Goal: Complete application form: Complete application form

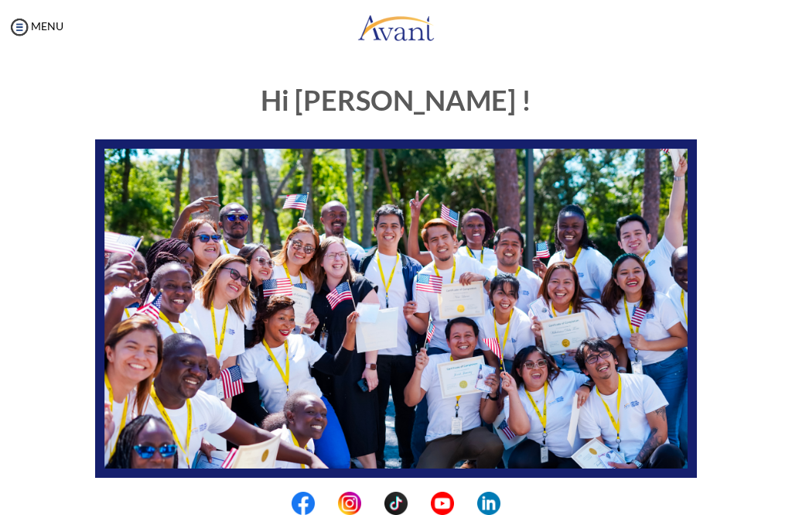
scroll to position [67, 0]
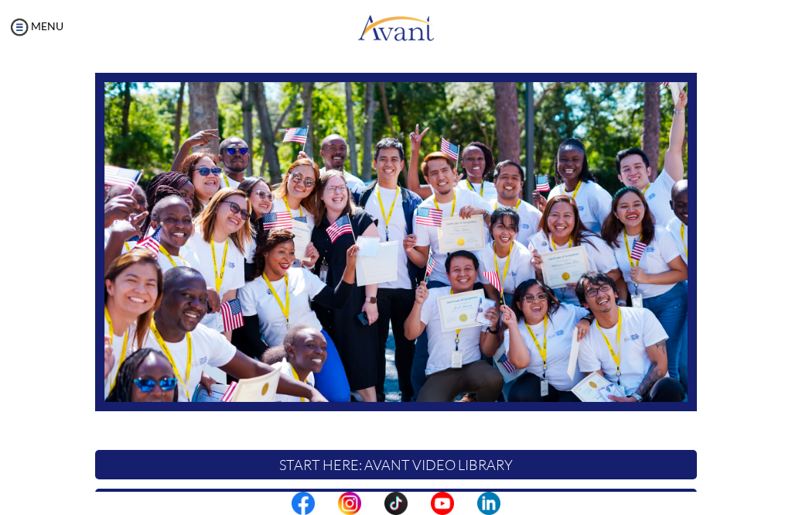
click at [489, 450] on p "START HERE: Avant Video Library" at bounding box center [396, 464] width 602 height 29
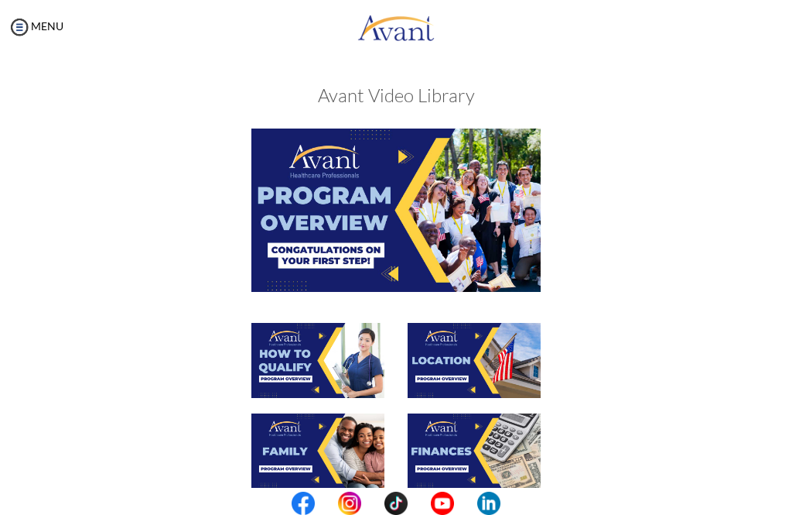
click at [338, 212] on img at bounding box center [395, 209] width 289 height 162
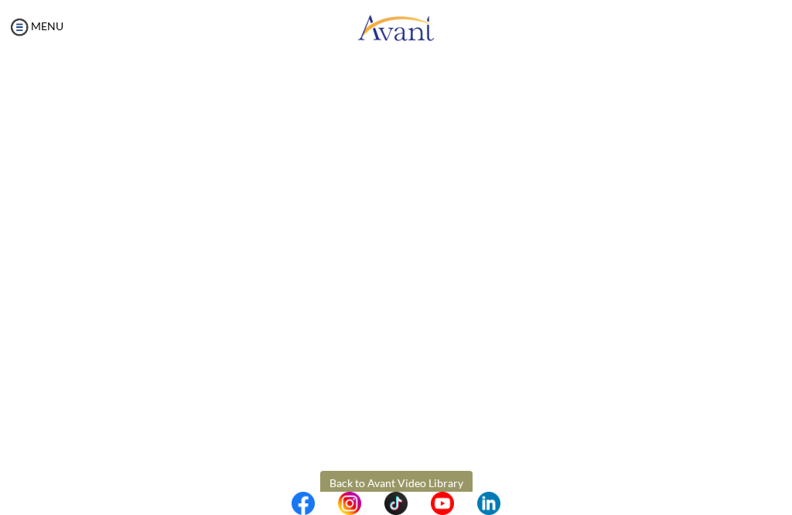
scroll to position [133, 0]
click at [431, 476] on body "Maintenance break. Please come back in 2 hours. MENU My Status What is the next…" at bounding box center [396, 257] width 792 height 515
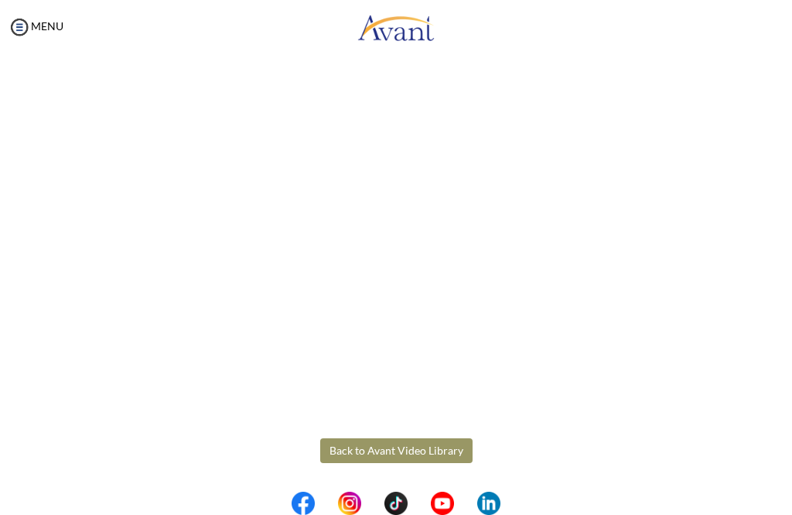
scroll to position [159, 0]
click at [413, 447] on body "Maintenance break. Please come back in 2 hours. MENU My Status What is the next…" at bounding box center [396, 257] width 792 height 515
click at [409, 460] on button "Back to Avant Video Library" at bounding box center [396, 450] width 152 height 25
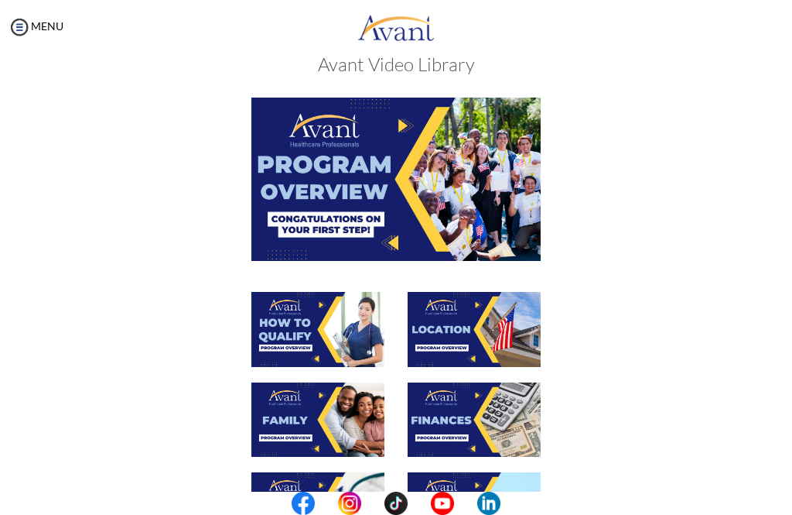
scroll to position [81, 0]
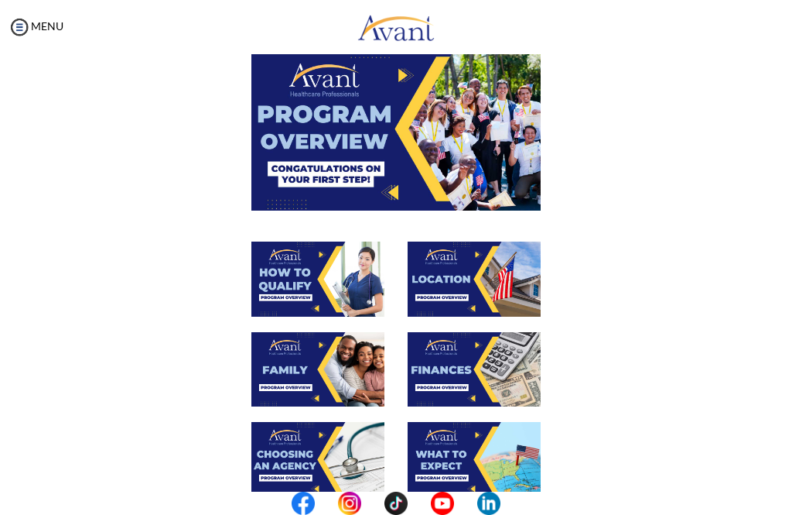
click at [318, 287] on img at bounding box center [317, 278] width 133 height 75
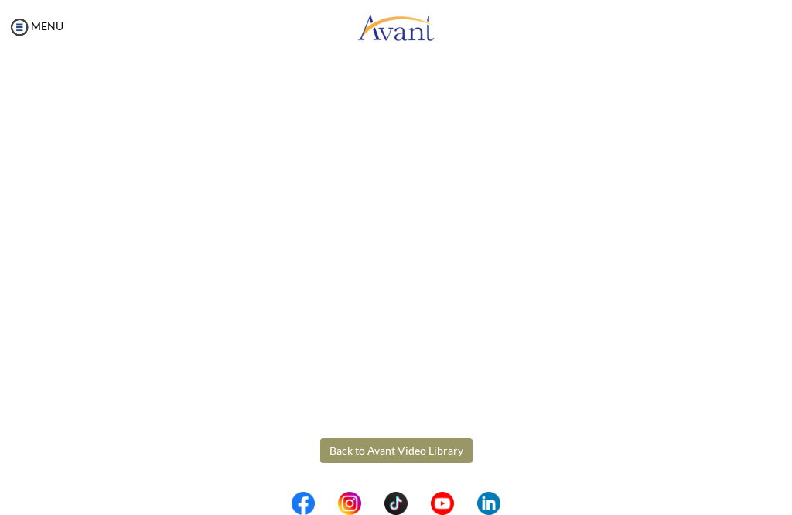
scroll to position [159, 0]
click at [426, 439] on body "Maintenance break. Please come back in 2 hours. MENU My Status What is the next…" at bounding box center [396, 257] width 792 height 515
click at [412, 450] on button "Back to Avant Video Library" at bounding box center [396, 450] width 152 height 25
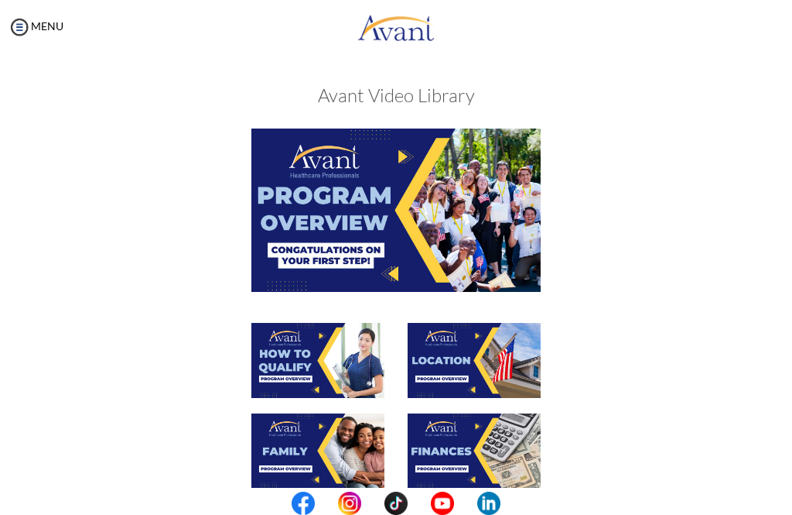
click at [478, 363] on img at bounding box center [474, 360] width 133 height 75
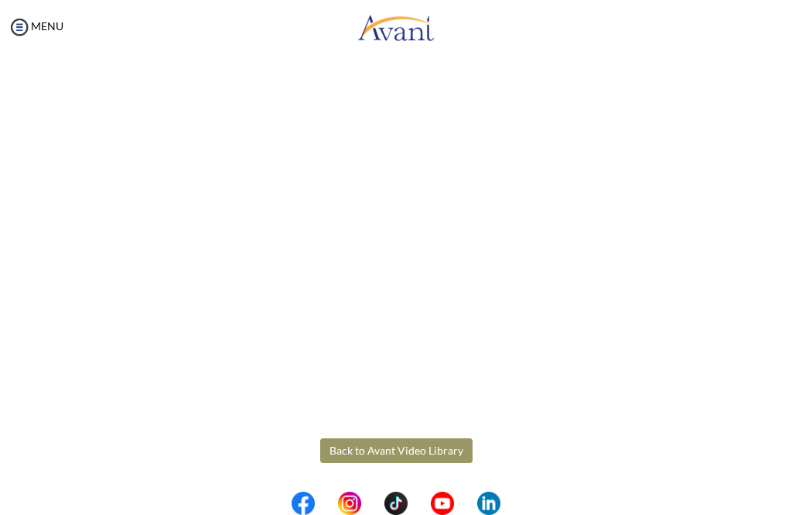
click at [411, 461] on body "Maintenance break. Please come back in 2 hours. MENU My Status What is the next…" at bounding box center [396, 257] width 792 height 515
click at [398, 451] on button "Back to Avant Video Library" at bounding box center [396, 450] width 152 height 25
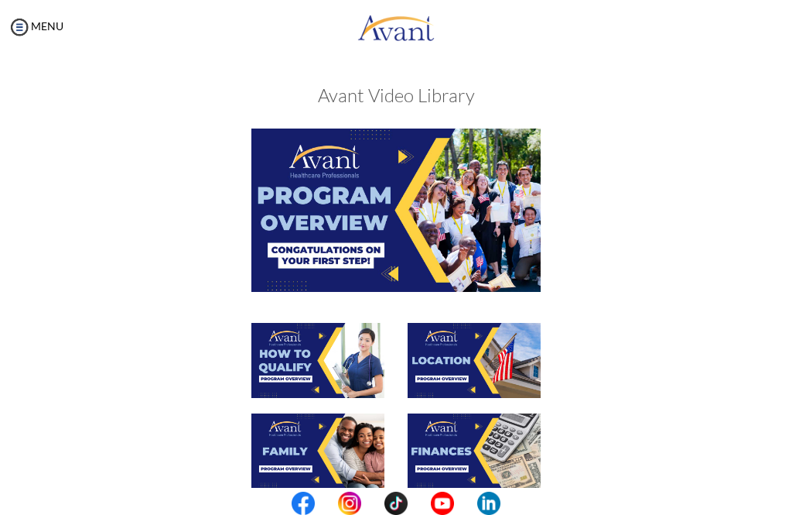
click at [305, 458] on img at bounding box center [317, 450] width 133 height 75
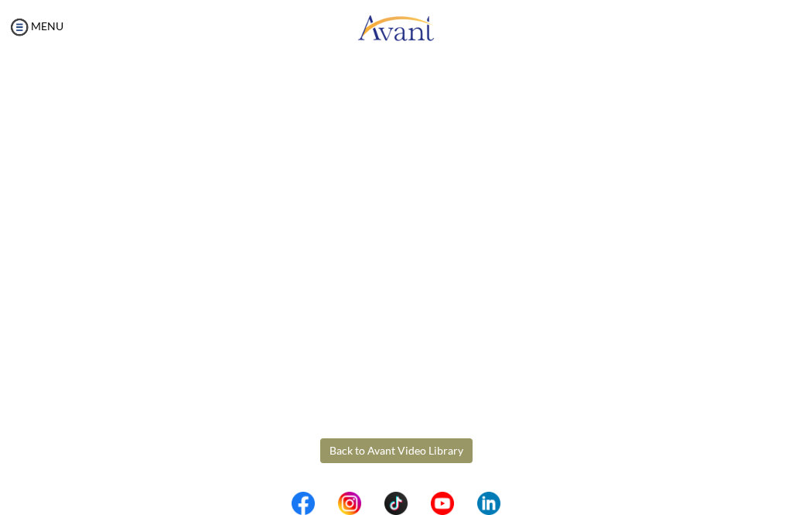
scroll to position [296, 0]
click at [456, 452] on body "Maintenance break. Please come back in 2 hours. MENU My Status What is the next…" at bounding box center [396, 257] width 792 height 515
click at [424, 451] on button "Back to Avant Video Library" at bounding box center [396, 450] width 152 height 25
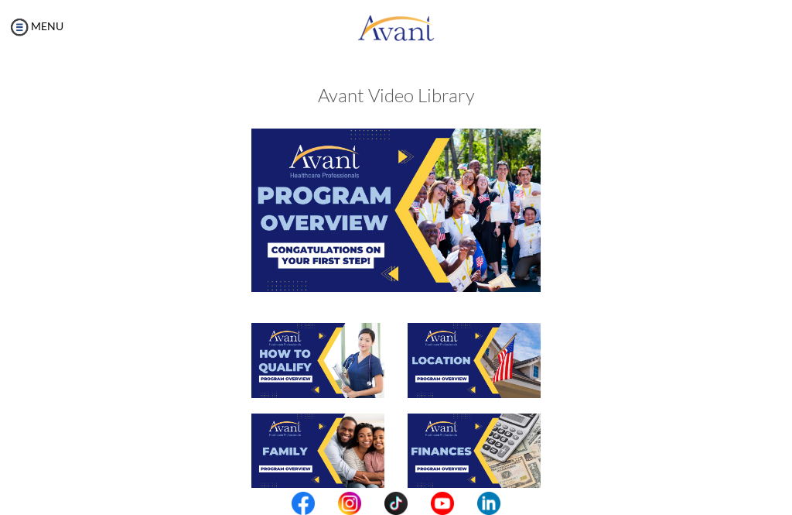
click at [463, 425] on img at bounding box center [474, 450] width 133 height 75
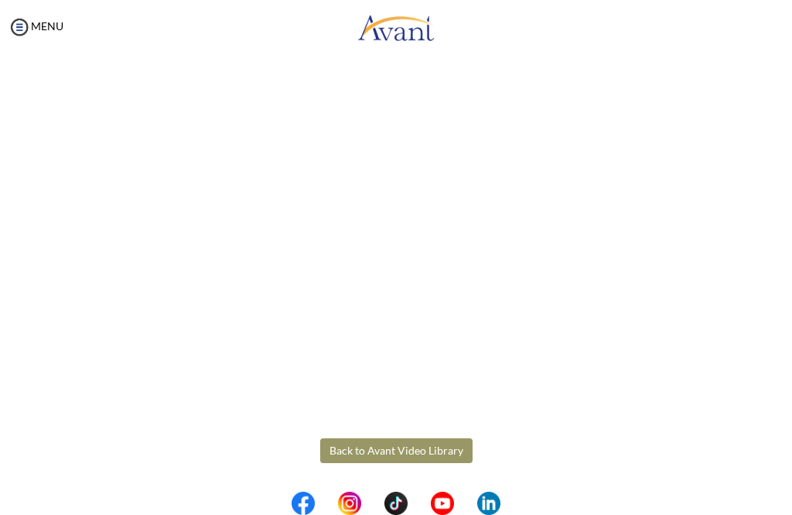
scroll to position [159, 0]
click at [426, 460] on body "Maintenance break. Please come back in 2 hours. MENU My Status What is the next…" at bounding box center [396, 257] width 792 height 515
click at [409, 451] on button "Back to Avant Video Library" at bounding box center [396, 450] width 152 height 25
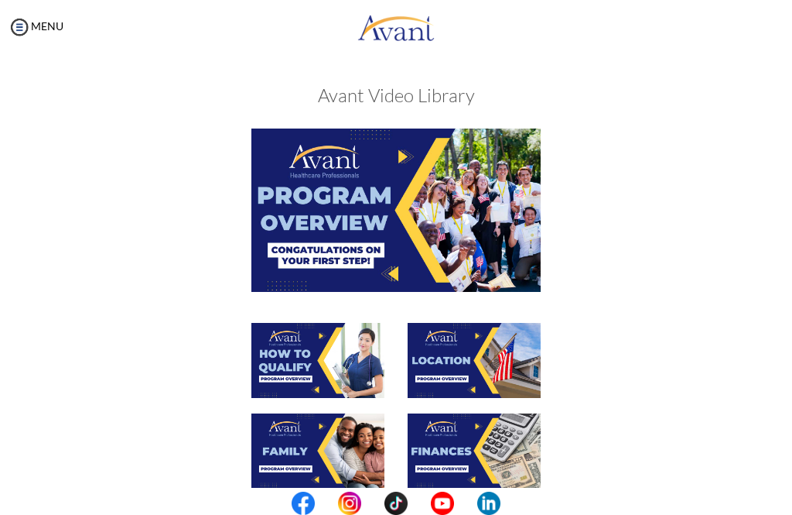
scroll to position [214, 0]
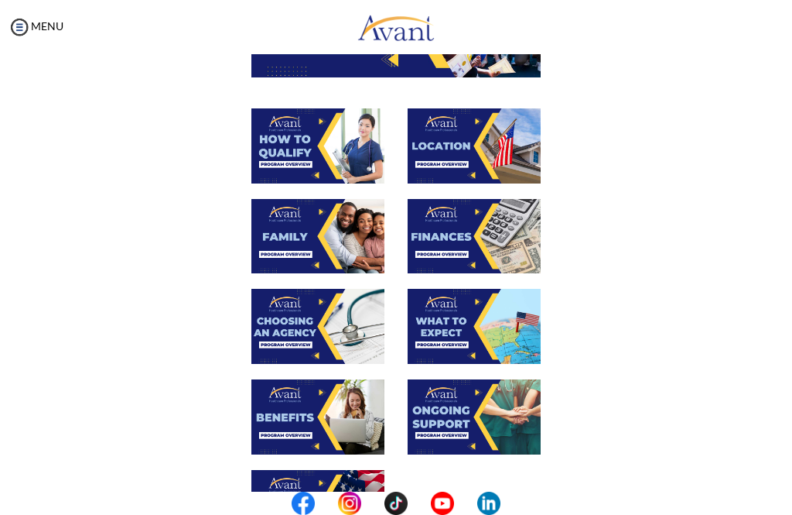
click at [304, 328] on img at bounding box center [317, 326] width 133 height 75
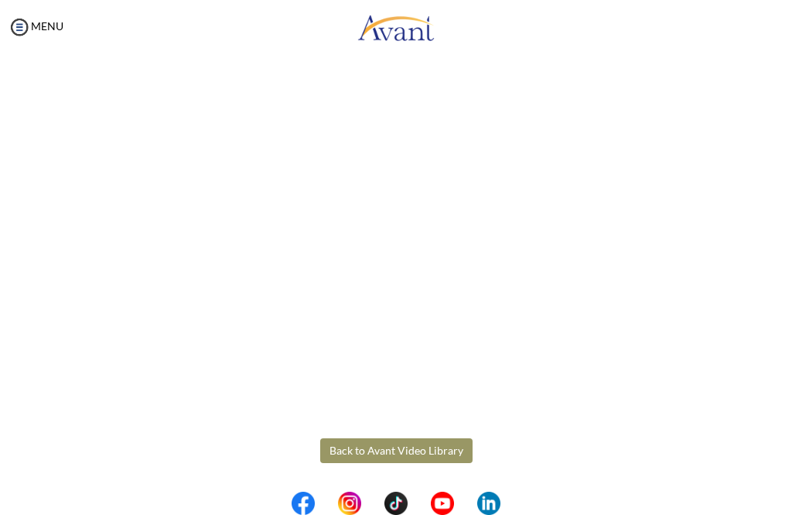
scroll to position [296, 0]
click at [368, 450] on body "Maintenance break. Please come back in 2 hours. MENU My Status What is the next…" at bounding box center [396, 257] width 792 height 515
click at [378, 453] on button "Back to Avant Video Library" at bounding box center [396, 450] width 152 height 25
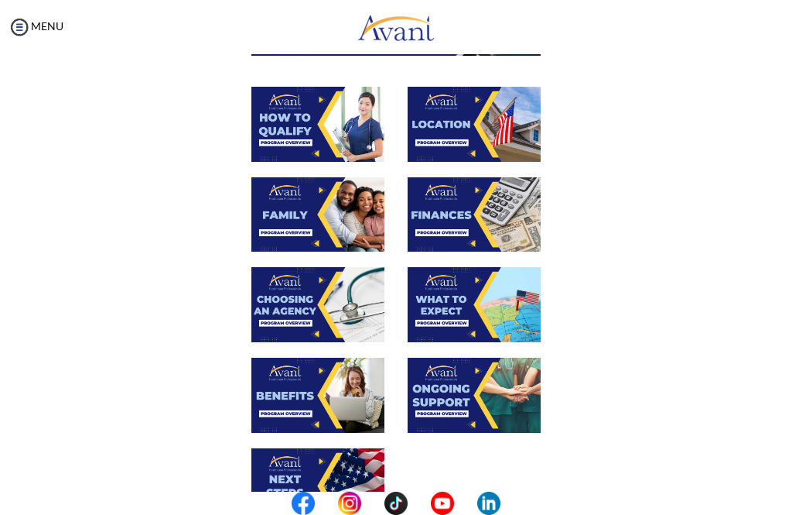
scroll to position [307, 0]
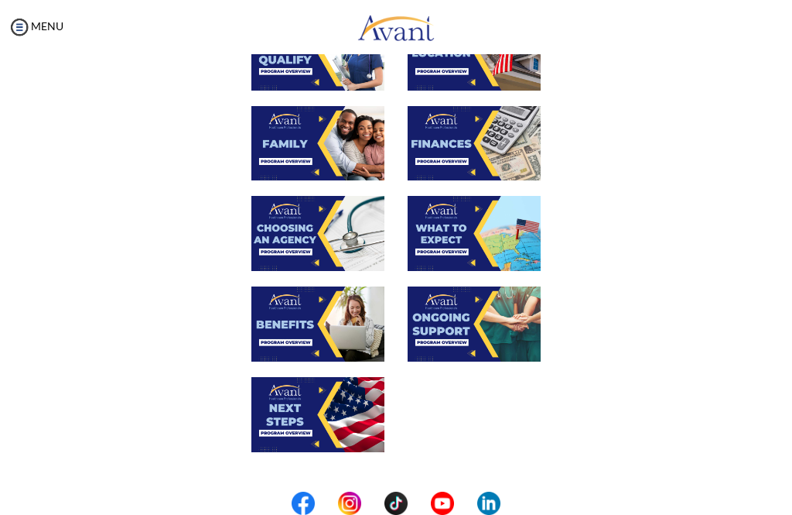
click at [447, 231] on img at bounding box center [474, 233] width 133 height 75
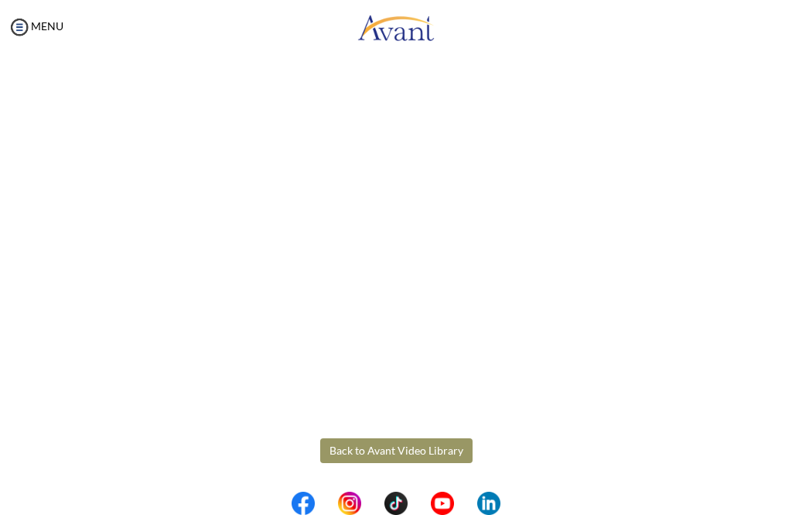
scroll to position [296, 0]
click at [395, 462] on body "Maintenance break. Please come back in 2 hours. MENU My Status What is the next…" at bounding box center [396, 257] width 792 height 515
click at [366, 460] on button "Back to Avant Video Library" at bounding box center [396, 450] width 152 height 25
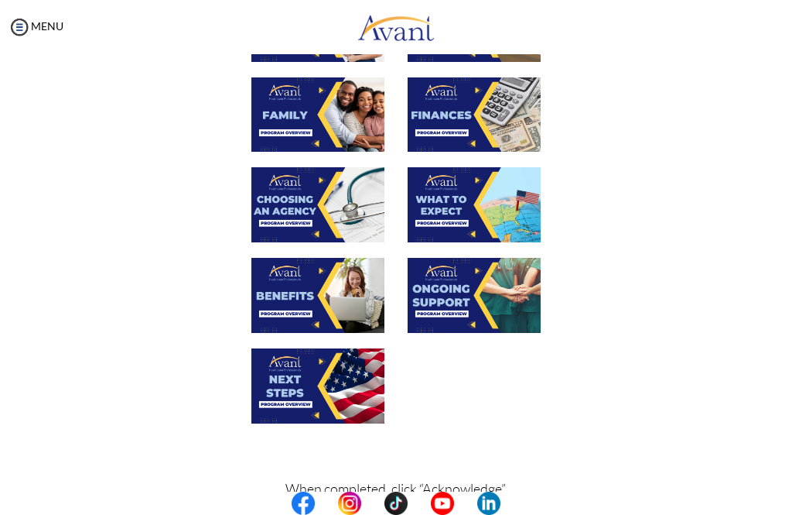
scroll to position [337, 0]
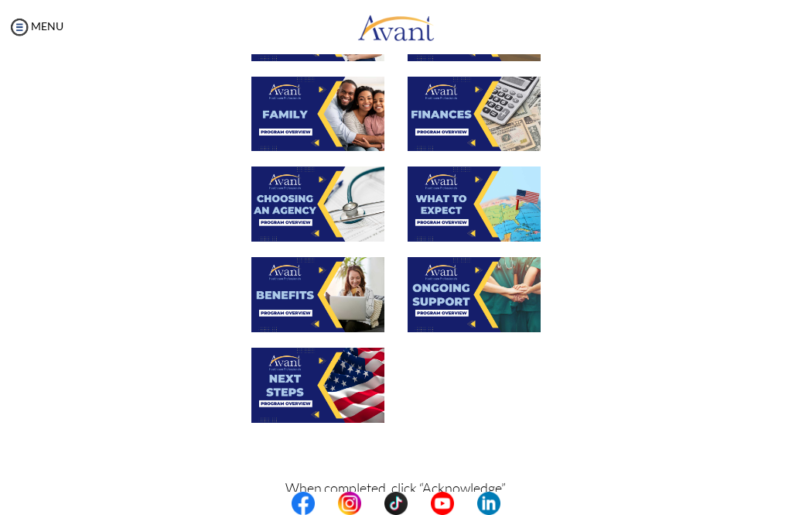
click at [279, 299] on img at bounding box center [317, 294] width 133 height 75
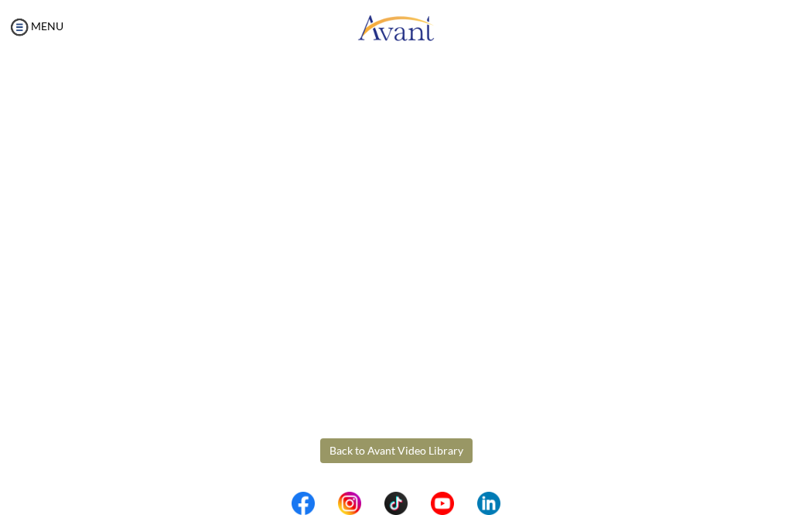
scroll to position [296, 0]
click at [387, 457] on body "Maintenance break. Please come back in 2 hours. MENU My Status What is the next…" at bounding box center [396, 257] width 792 height 515
click at [392, 451] on button "Back to Avant Video Library" at bounding box center [396, 450] width 152 height 25
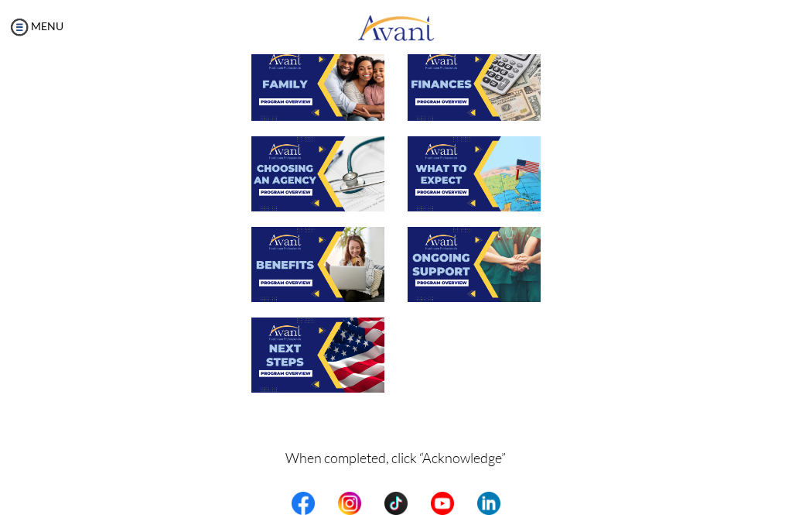
scroll to position [381, 0]
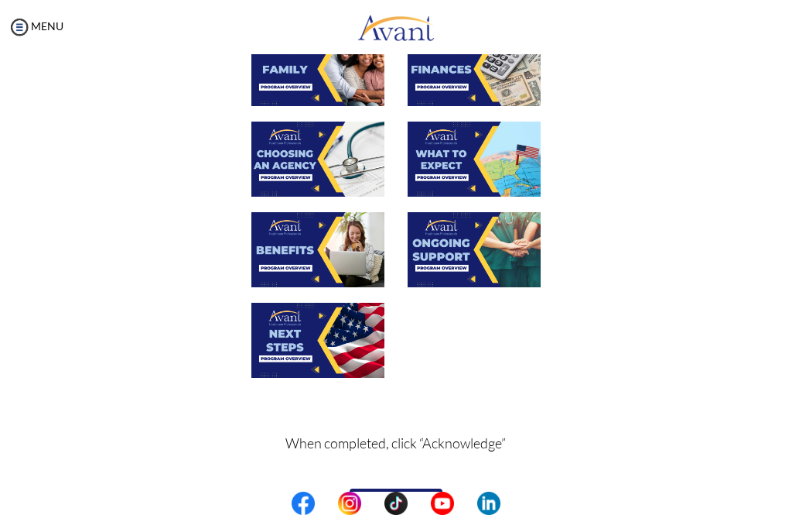
click at [444, 233] on img at bounding box center [474, 249] width 133 height 75
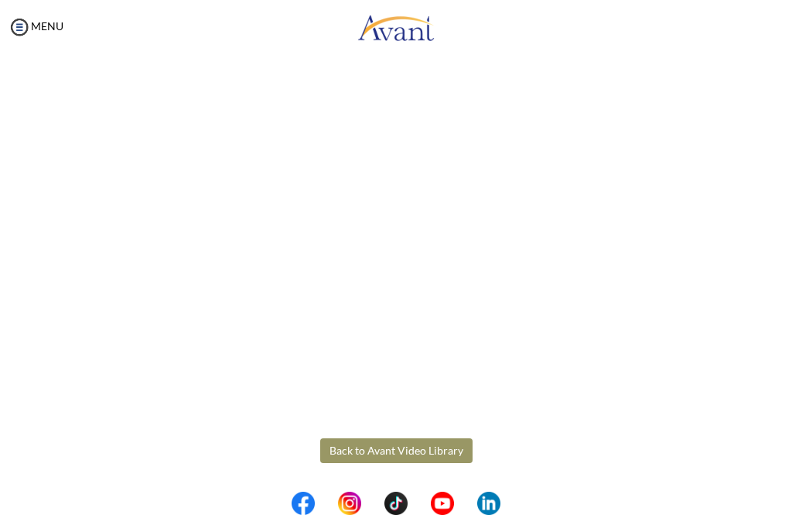
scroll to position [296, 0]
click at [364, 454] on body "Maintenance break. Please come back in 2 hours. MENU My Status What is the next…" at bounding box center [396, 257] width 792 height 515
click at [402, 453] on button "Back to Avant Video Library" at bounding box center [396, 450] width 152 height 25
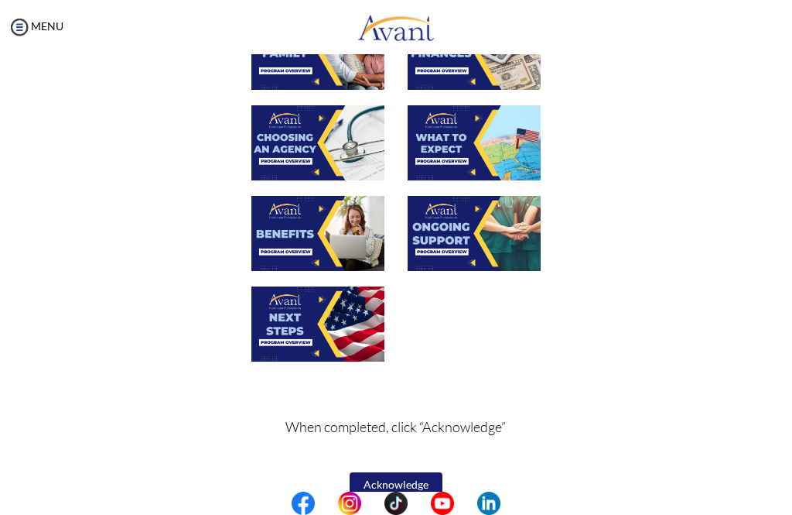
scroll to position [422, 0]
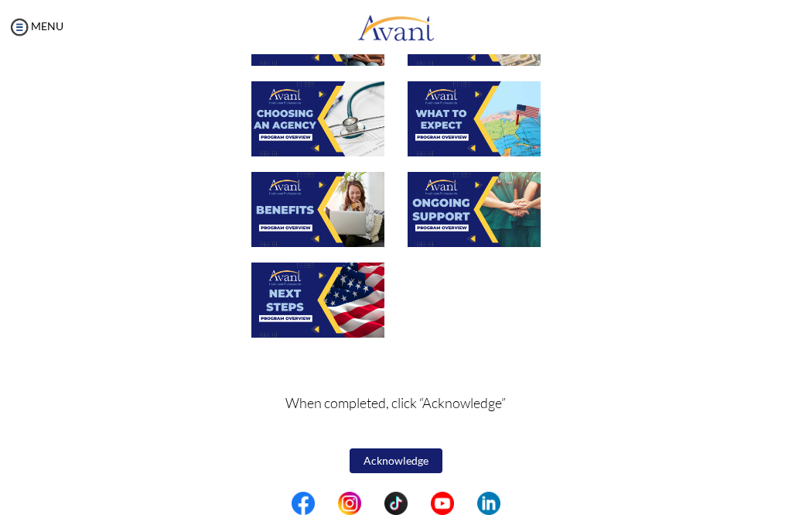
click at [274, 305] on img at bounding box center [317, 299] width 133 height 75
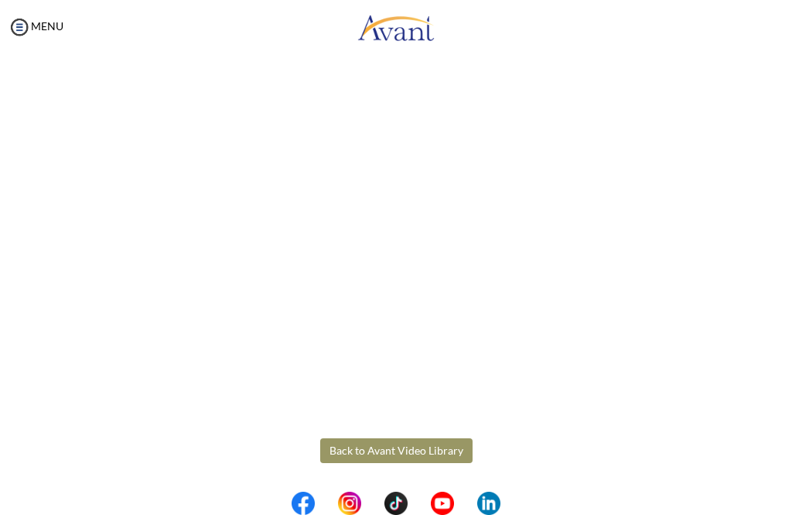
scroll to position [296, 0]
click at [378, 447] on body "Maintenance break. Please come back in 2 hours. MENU My Status What is the next…" at bounding box center [396, 257] width 792 height 515
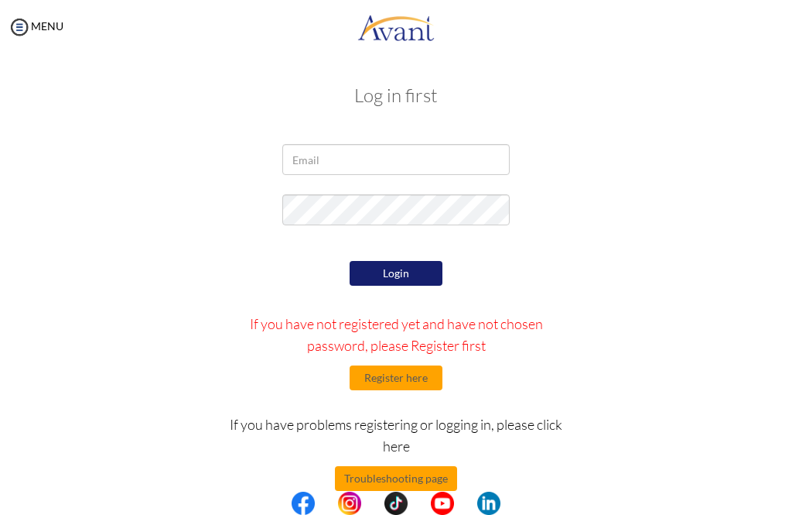
click at [435, 280] on button "Login" at bounding box center [396, 273] width 93 height 25
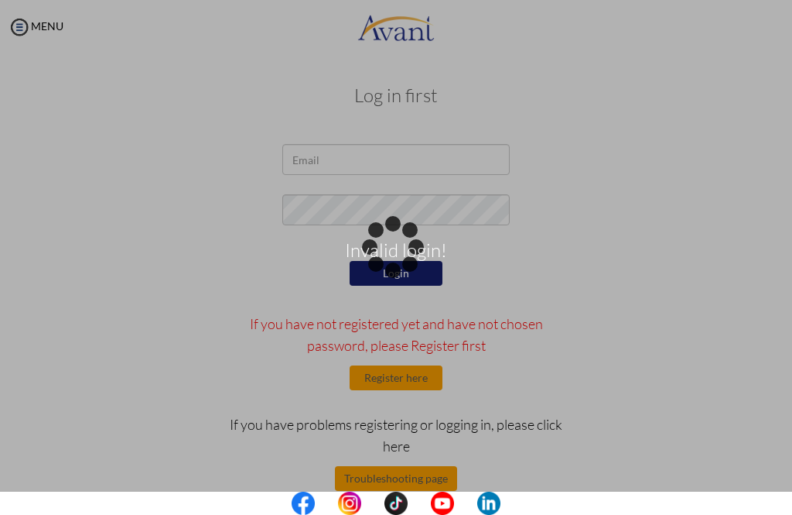
click at [407, 247] on div "Invalid login!" at bounding box center [396, 258] width 22 height 22
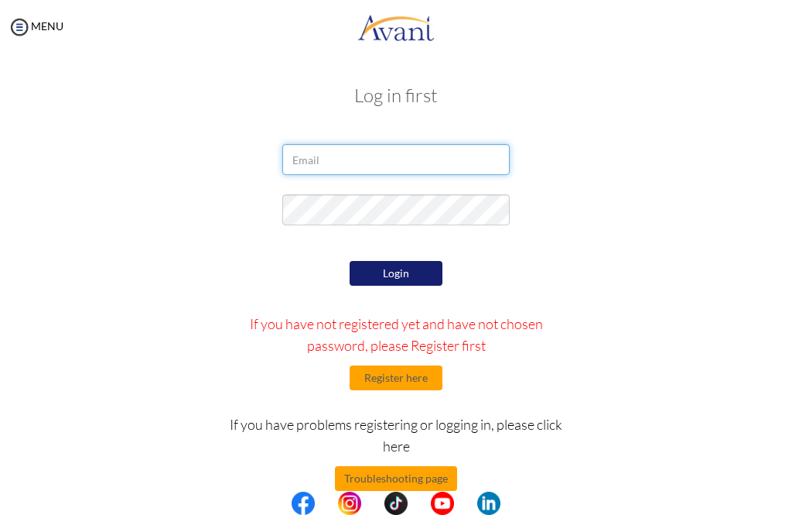
click at [440, 174] on input "email" at bounding box center [395, 159] width 227 height 31
click at [426, 152] on input "email" at bounding box center [395, 159] width 227 height 31
type input "[EMAIL_ADDRESS][DOMAIN_NAME]"
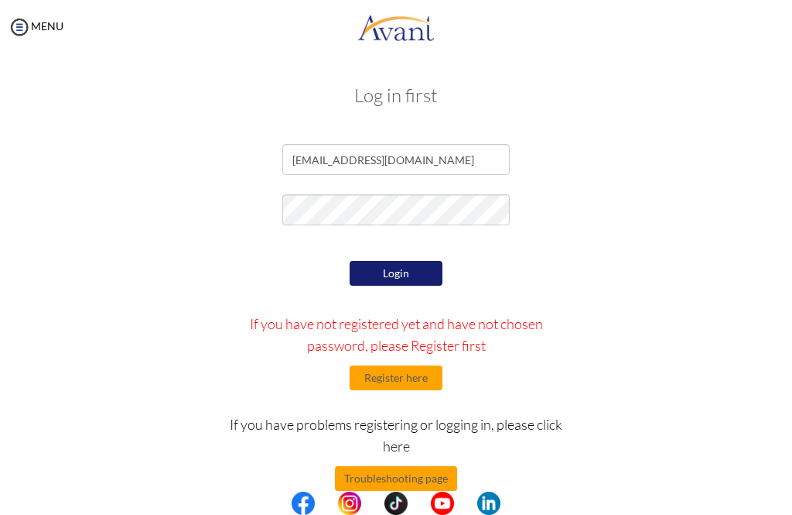
click at [414, 272] on button "Login" at bounding box center [396, 273] width 93 height 25
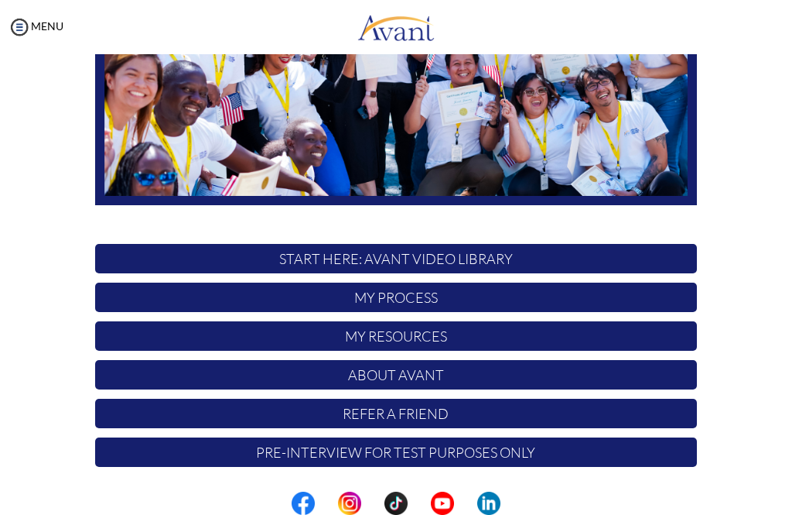
scroll to position [272, 0]
click at [465, 251] on p "START HERE: Avant Video Library" at bounding box center [396, 258] width 602 height 29
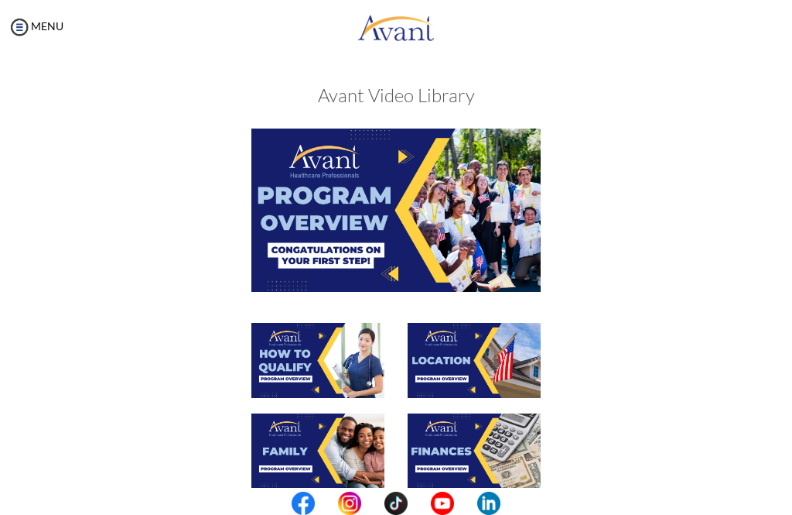
scroll to position [422, 0]
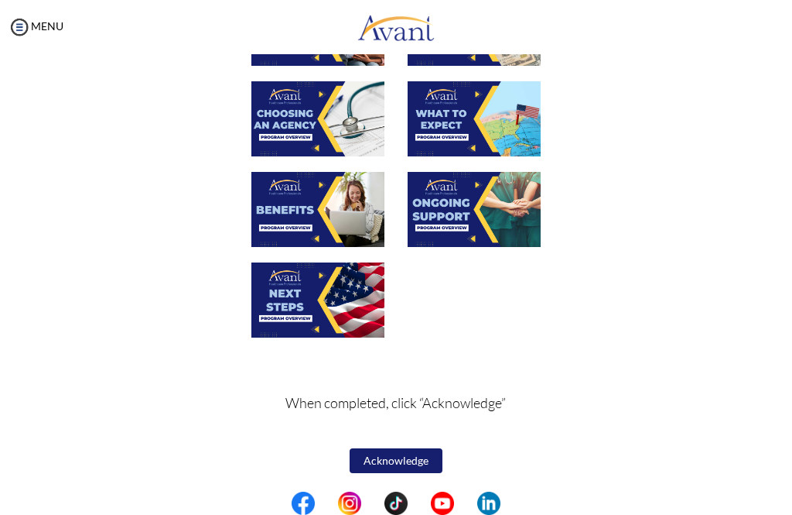
click at [358, 316] on img at bounding box center [317, 299] width 133 height 75
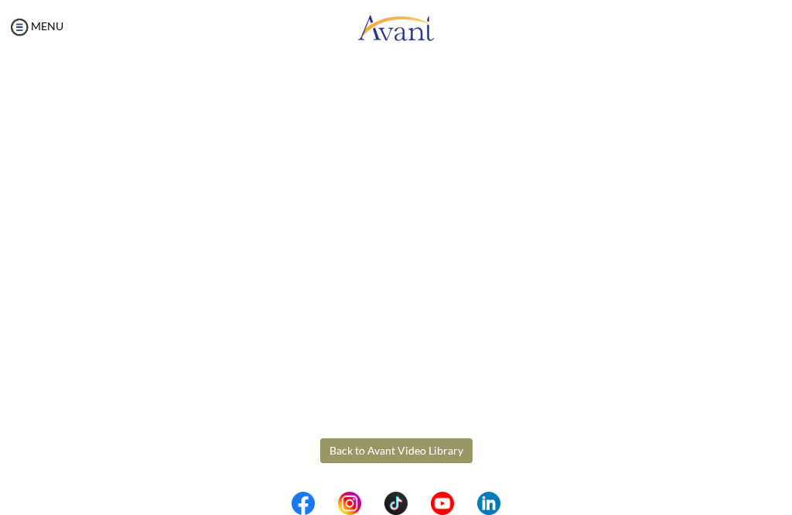
scroll to position [296, 0]
click at [427, 449] on body "Maintenance break. Please come back in 2 hours. MENU My Status What is the next…" at bounding box center [396, 257] width 792 height 515
click at [404, 450] on button "Back to Avant Video Library" at bounding box center [396, 450] width 152 height 25
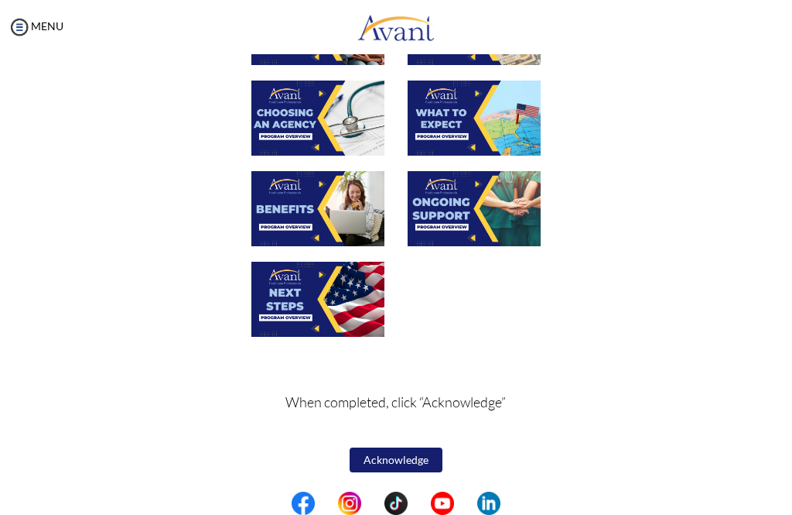
scroll to position [422, 0]
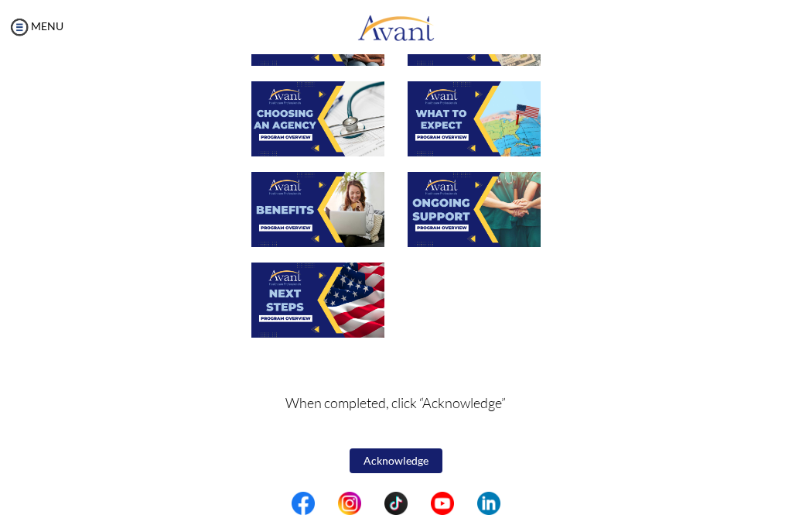
click at [422, 456] on button "Acknowledge" at bounding box center [396, 460] width 93 height 25
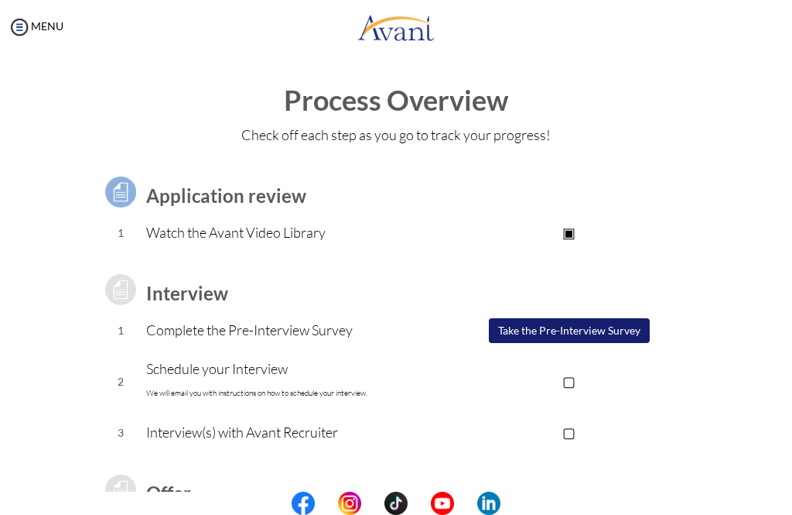
click at [530, 339] on button "Take the Pre-Interview Survey" at bounding box center [569, 330] width 161 height 25
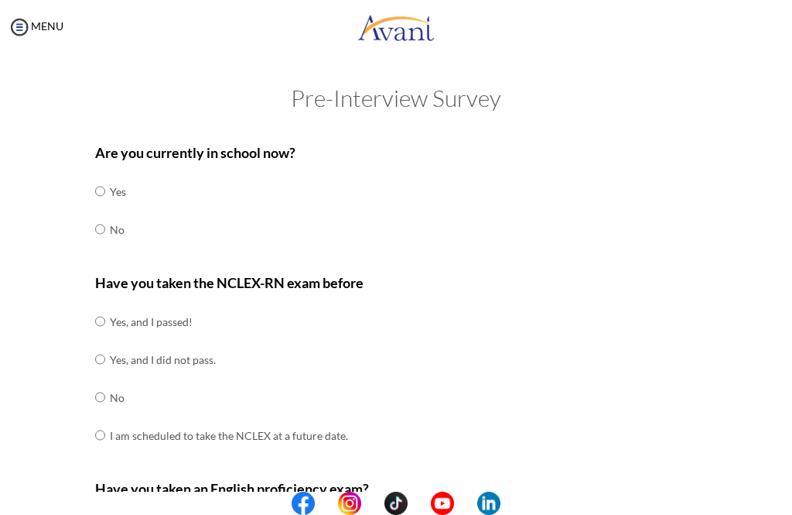
click at [118, 234] on td "No" at bounding box center [118, 229] width 16 height 38
click at [105, 237] on input "radio" at bounding box center [100, 229] width 10 height 31
radio input "true"
click at [105, 227] on input "radio" at bounding box center [100, 229] width 10 height 31
click at [105, 386] on input "radio" at bounding box center [100, 396] width 10 height 31
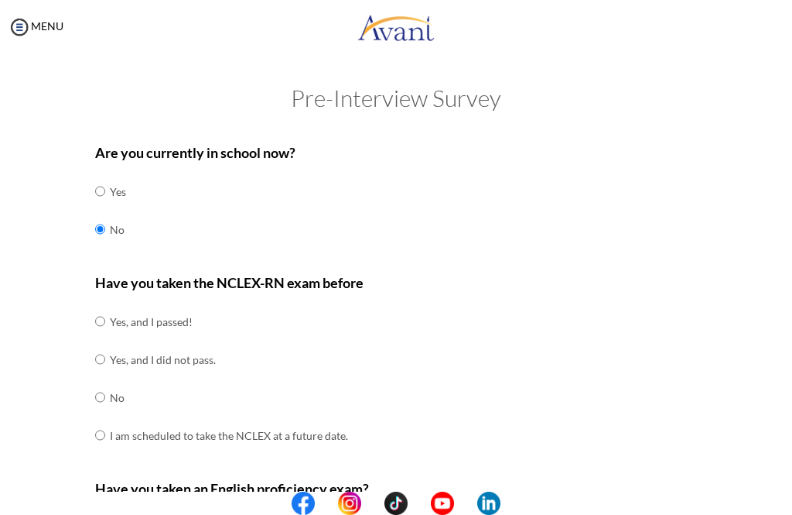
radio input "true"
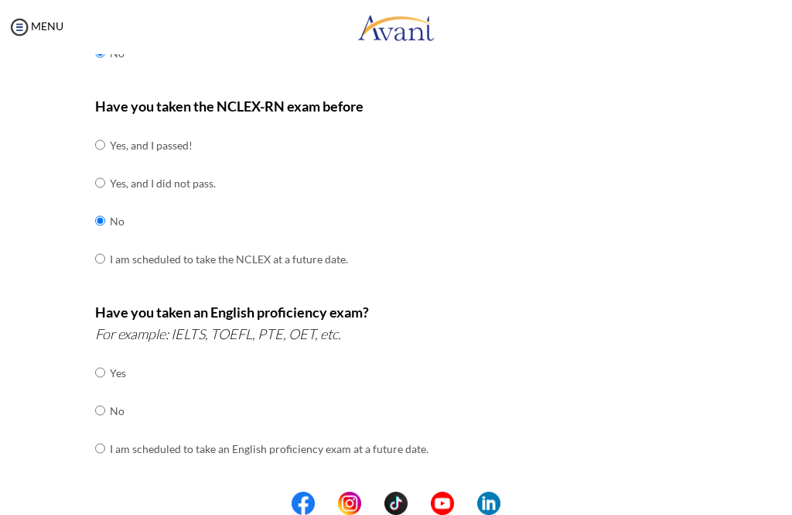
scroll to position [197, 0]
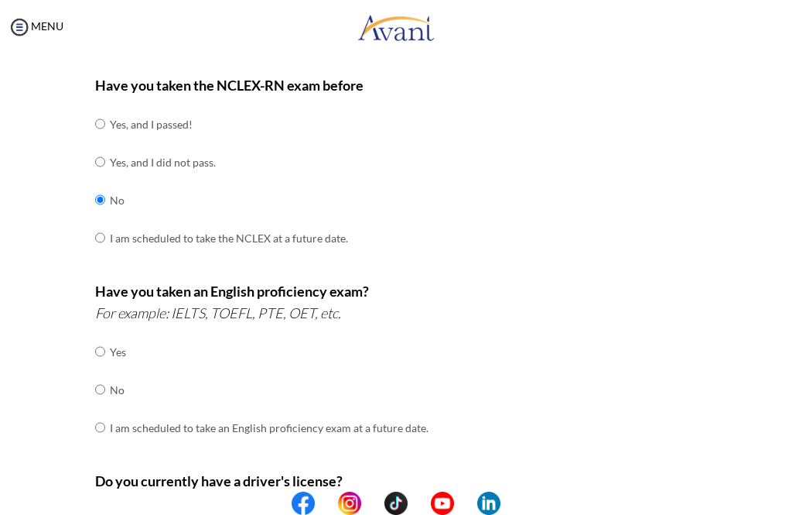
click at [105, 378] on input "radio" at bounding box center [100, 389] width 10 height 31
radio input "true"
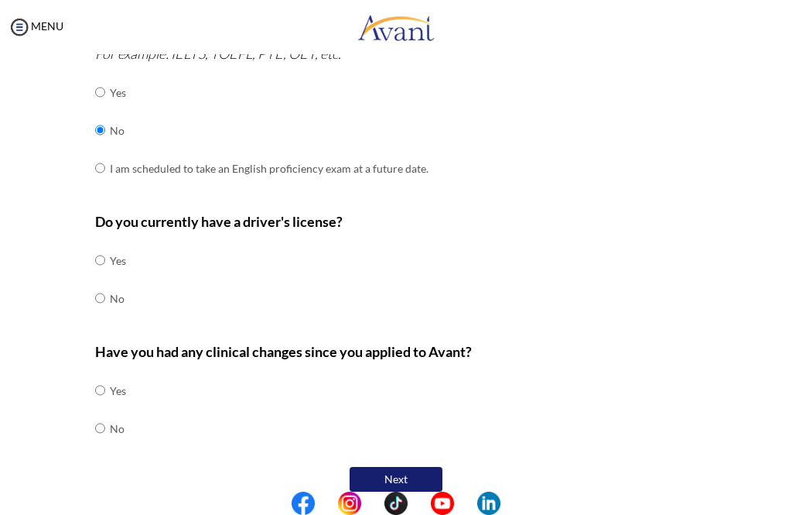
scroll to position [456, 0]
click at [115, 289] on td "No" at bounding box center [118, 299] width 16 height 38
click at [103, 284] on input "radio" at bounding box center [100, 298] width 10 height 31
radio input "true"
click at [105, 413] on input "radio" at bounding box center [100, 428] width 10 height 31
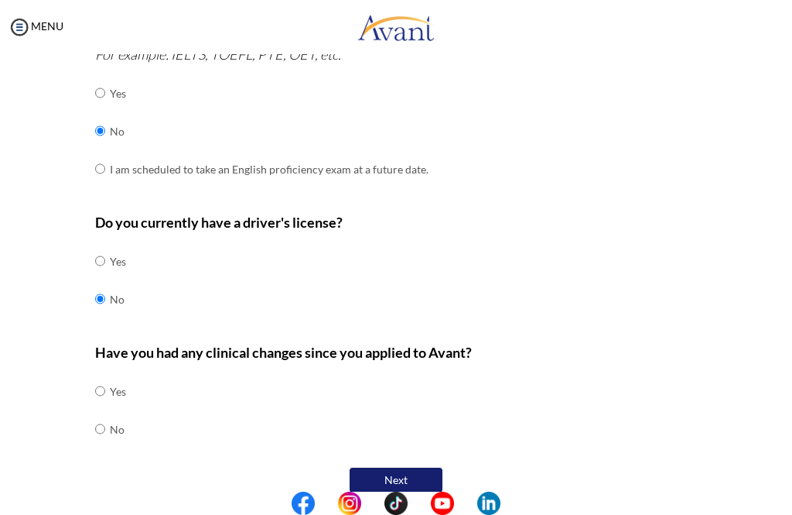
radio input "true"
click at [391, 467] on button "Next" at bounding box center [396, 479] width 93 height 25
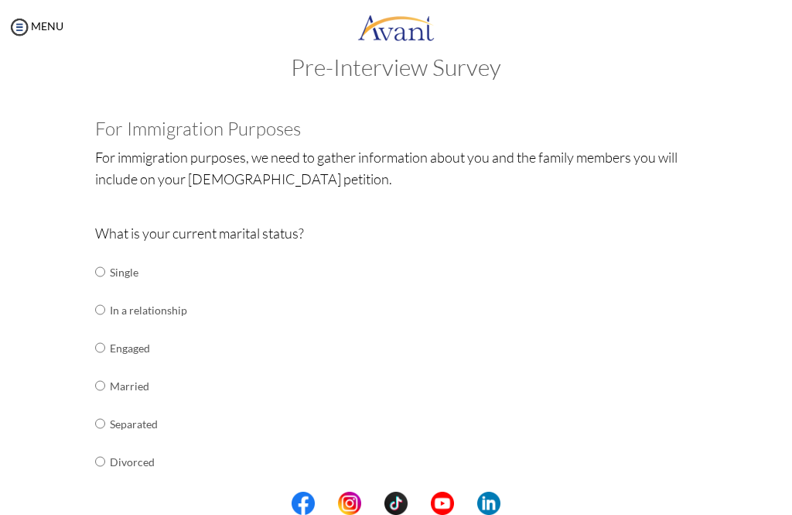
click at [99, 385] on input "radio" at bounding box center [100, 385] width 10 height 31
radio input "true"
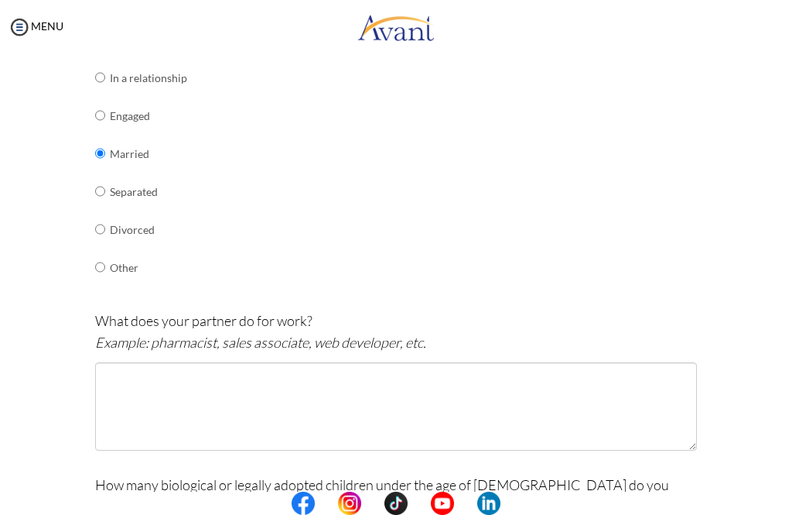
scroll to position [266, 0]
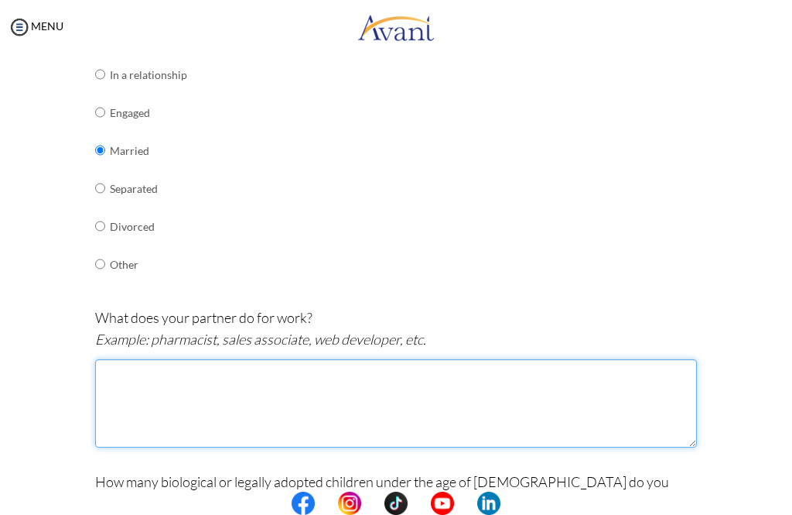
click at [209, 376] on textarea at bounding box center [396, 403] width 602 height 88
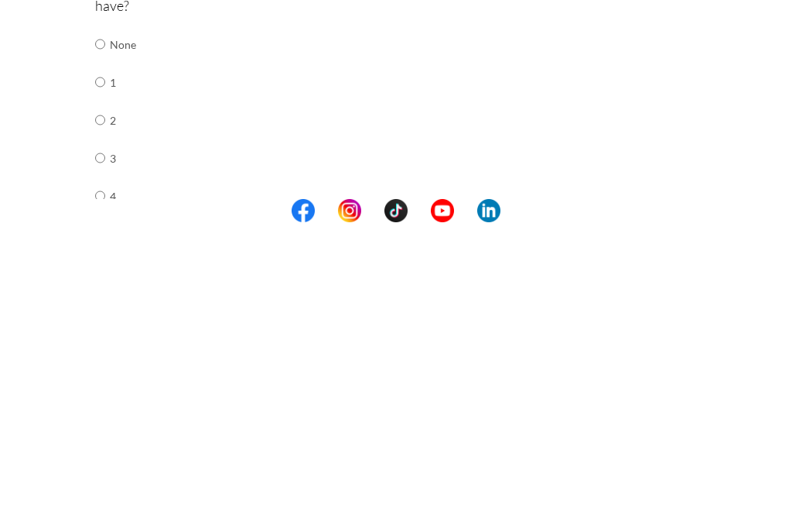
scroll to position [472, 0]
type textarea "High care production assistant at a warehouse"
click at [103, 434] on input "radio" at bounding box center [100, 449] width 10 height 31
radio input "true"
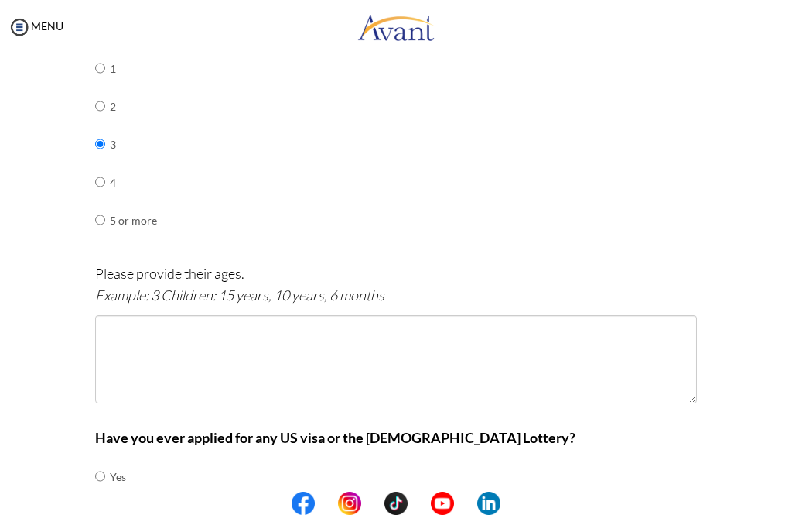
scroll to position [779, 0]
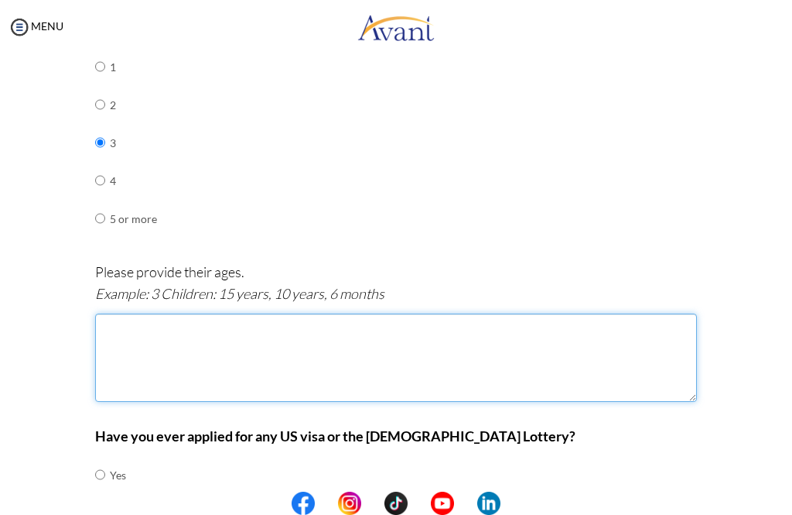
click at [190, 314] on textarea at bounding box center [396, 357] width 602 height 88
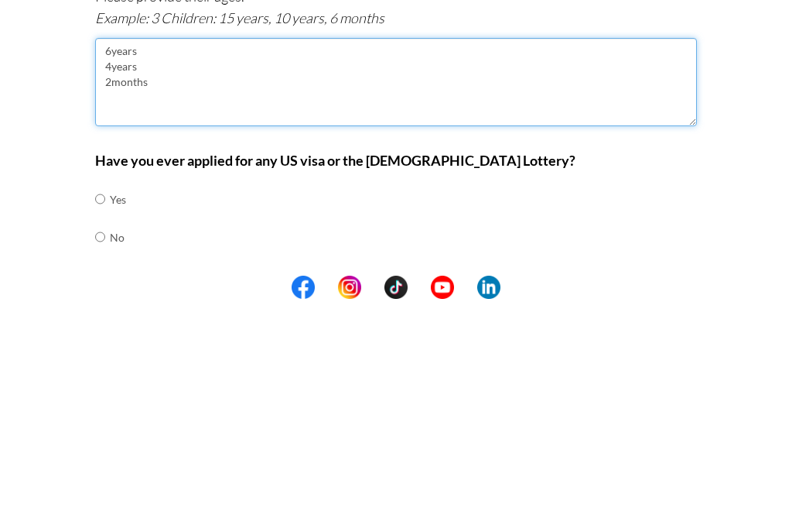
scroll to position [838, 0]
type textarea "6years 4years 2months"
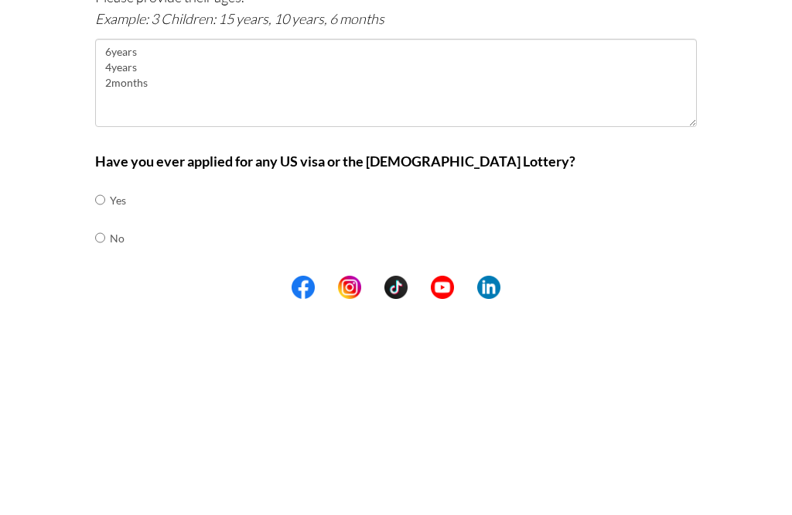
click at [105, 438] on input "radio" at bounding box center [100, 453] width 10 height 31
radio input "true"
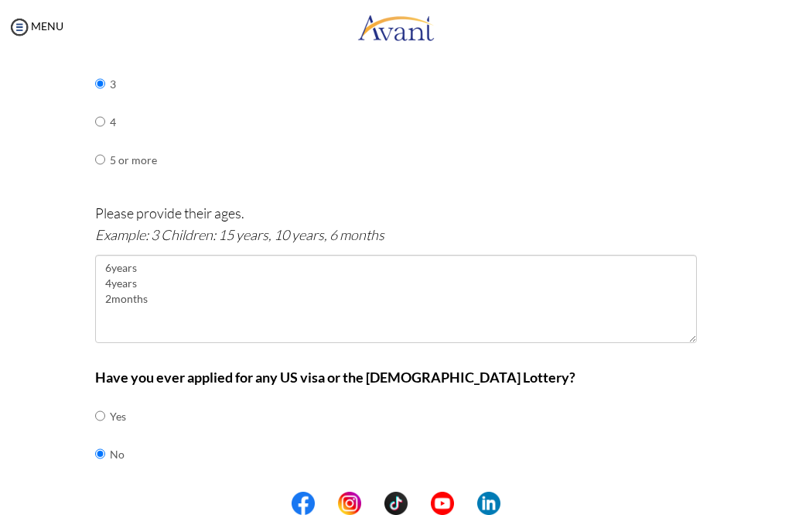
click at [458, 492] on button "Next" at bounding box center [446, 504] width 93 height 25
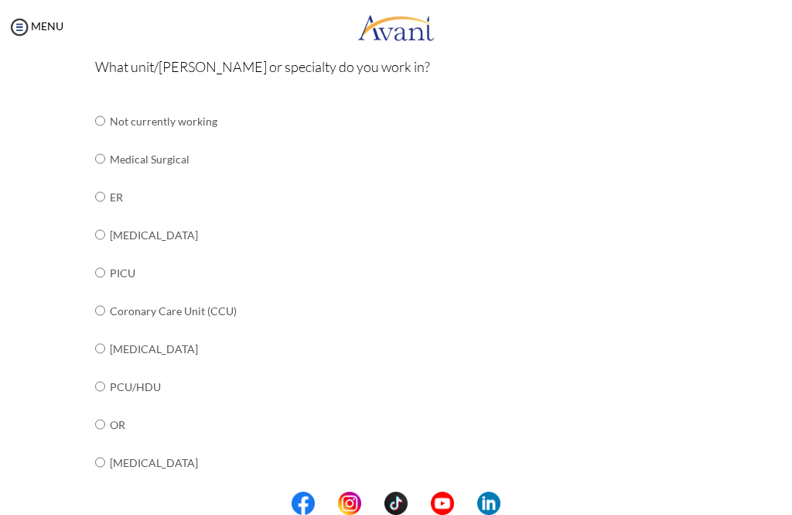
scroll to position [173, 0]
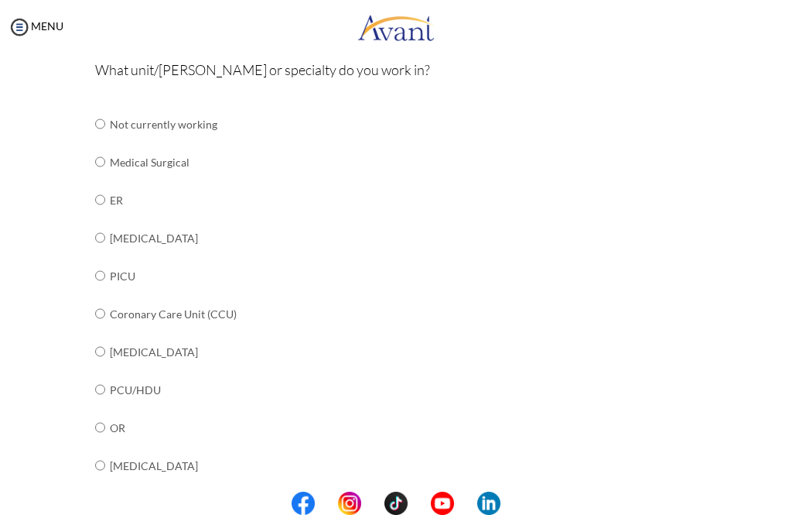
click at [105, 173] on input "radio" at bounding box center [100, 161] width 10 height 31
radio input "true"
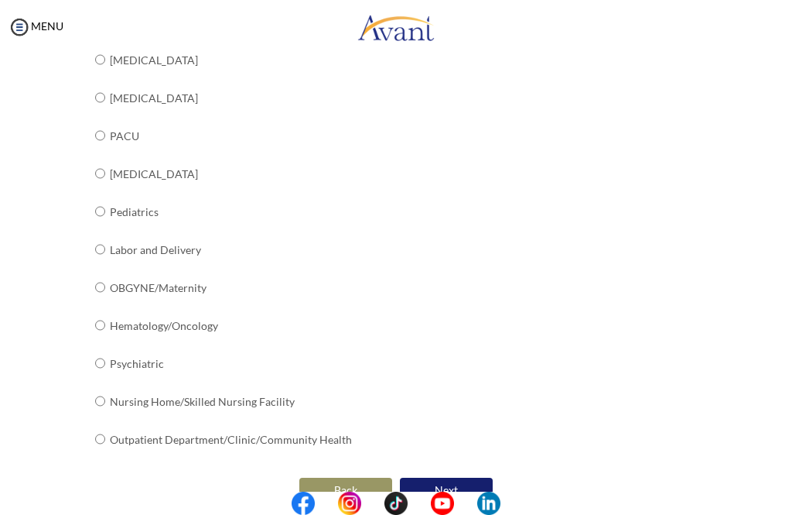
scroll to position [577, 0]
click at [446, 478] on button "Next" at bounding box center [446, 490] width 93 height 25
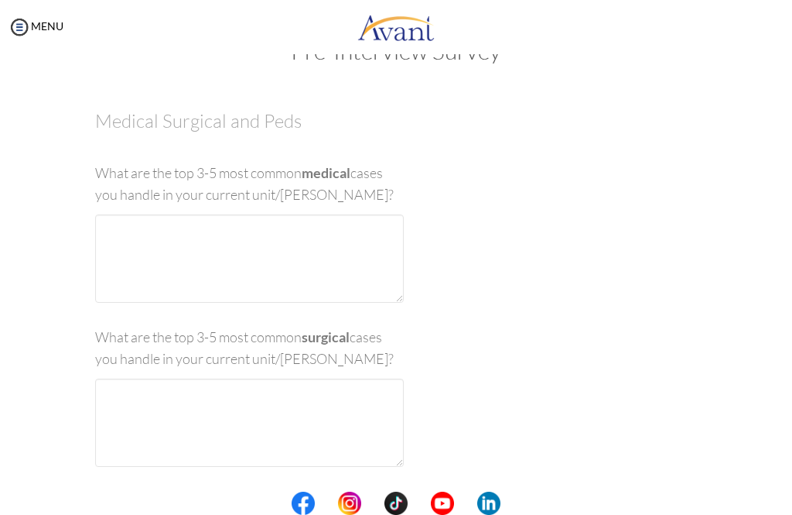
scroll to position [31, 0]
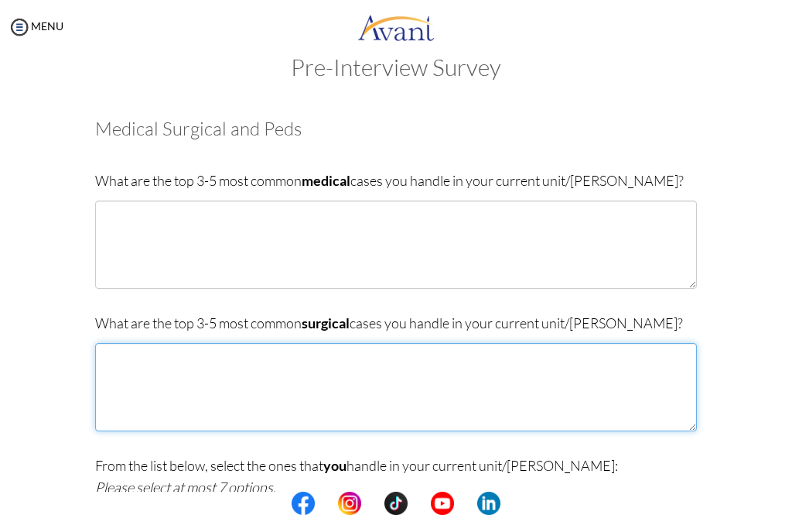
click at [200, 377] on textarea at bounding box center [396, 387] width 602 height 88
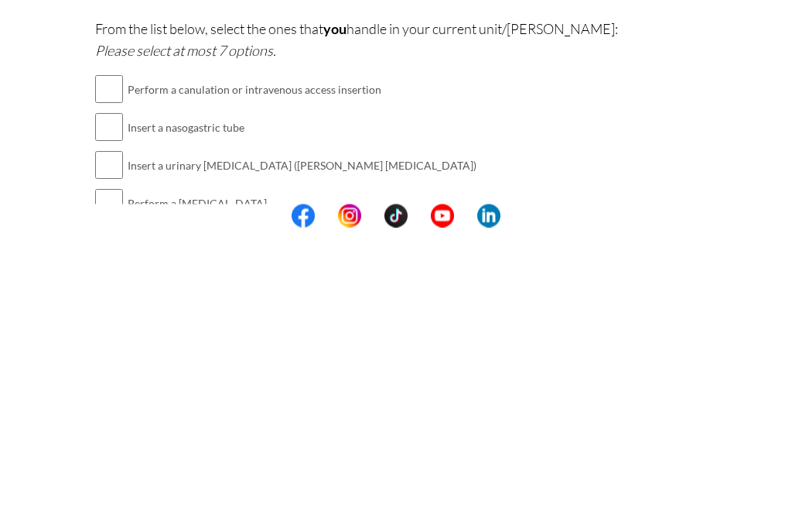
scroll to position [184, 0]
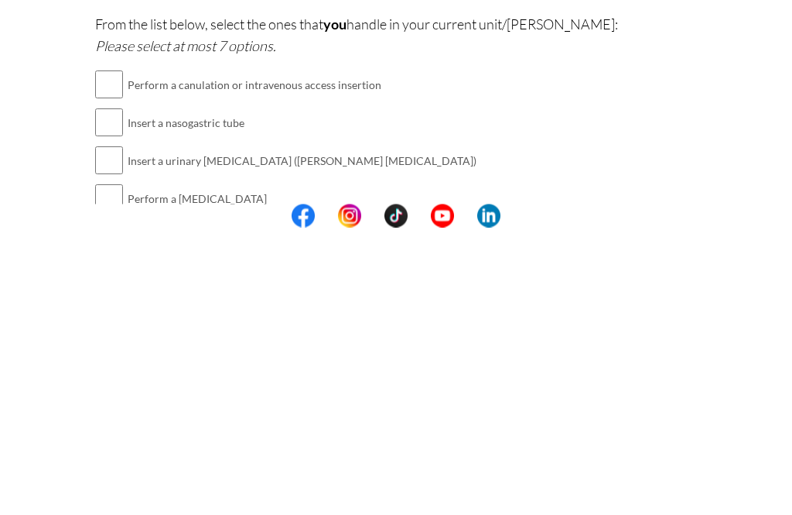
click at [118, 395] on input "checkbox" at bounding box center [109, 410] width 28 height 31
checkbox input "true"
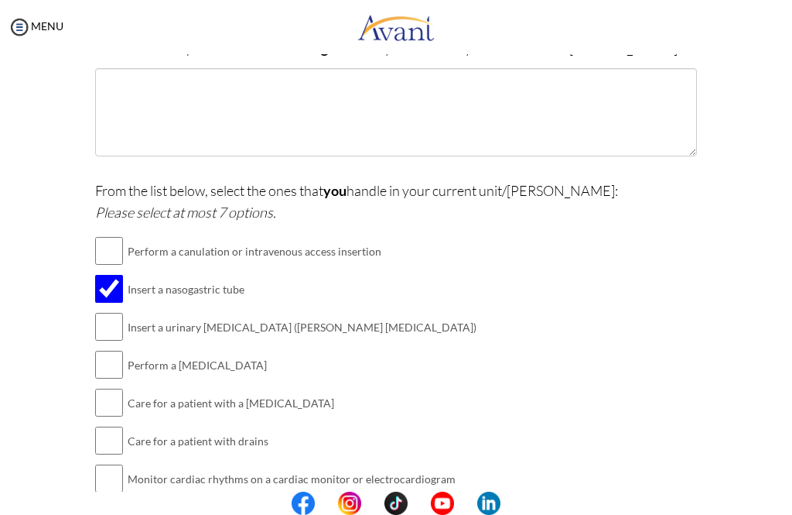
scroll to position [320, 0]
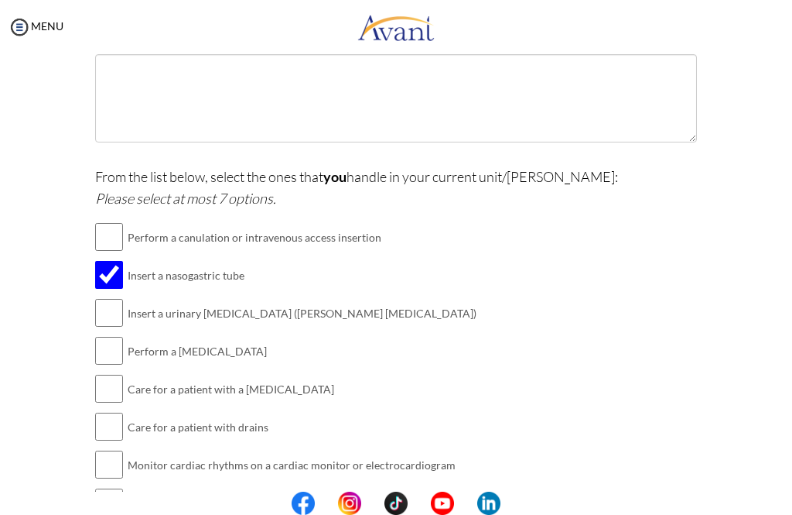
click at [112, 310] on input "checkbox" at bounding box center [109, 312] width 28 height 31
checkbox input "true"
click at [112, 343] on input "checkbox" at bounding box center [109, 350] width 28 height 31
checkbox input "true"
click at [117, 383] on input "checkbox" at bounding box center [109, 388] width 28 height 31
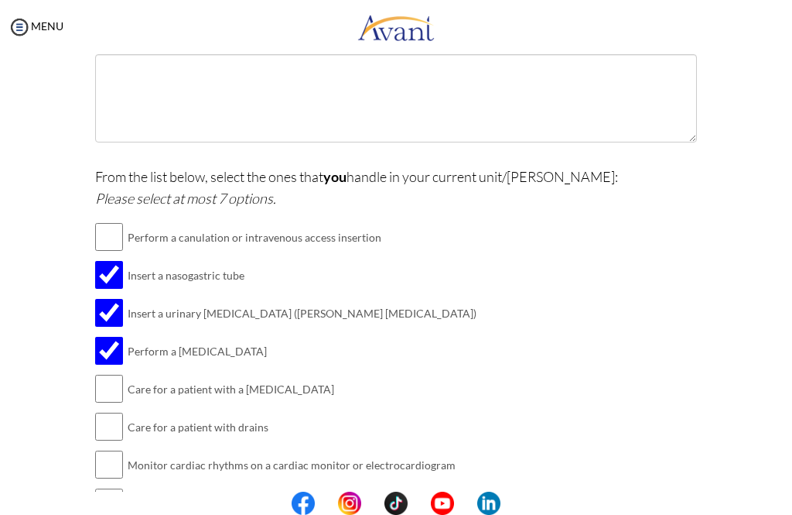
checkbox input "true"
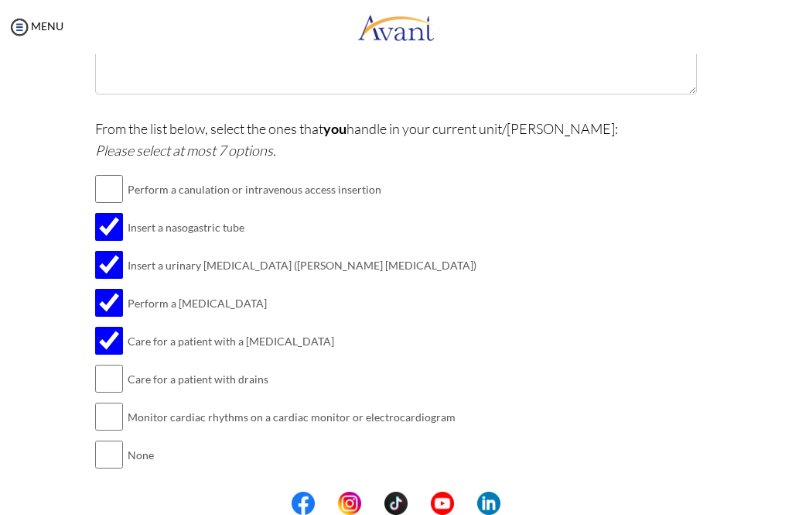
scroll to position [395, 0]
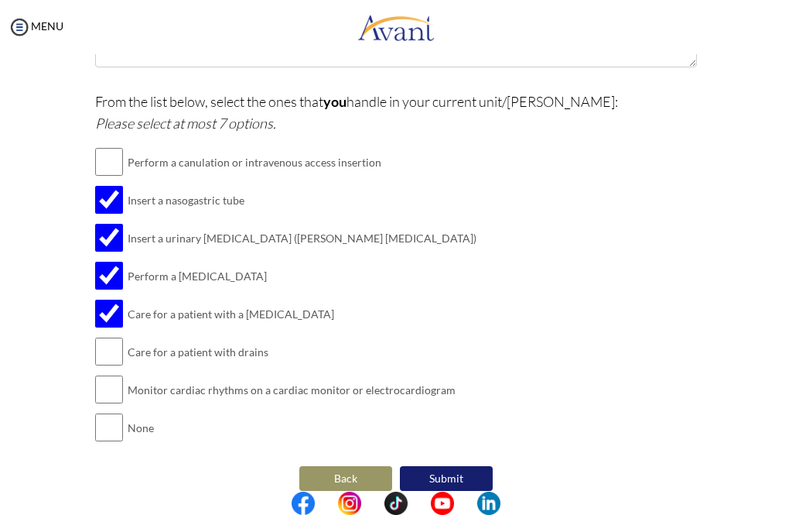
click at [115, 345] on input "checkbox" at bounding box center [109, 351] width 28 height 31
checkbox input "true"
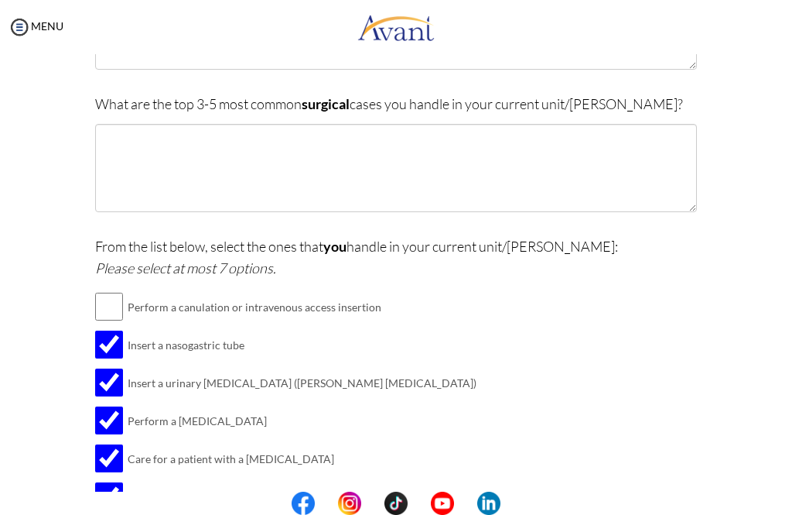
scroll to position [249, 0]
click at [118, 301] on input "checkbox" at bounding box center [109, 307] width 28 height 31
checkbox input "true"
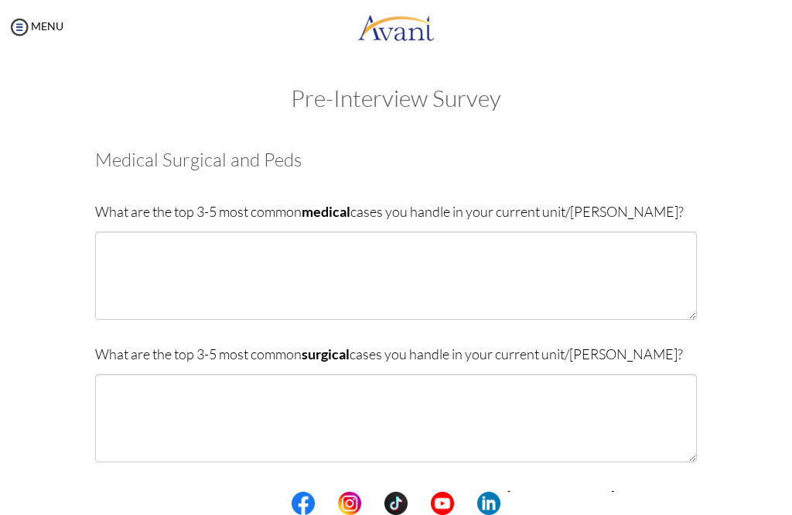
scroll to position [0, 0]
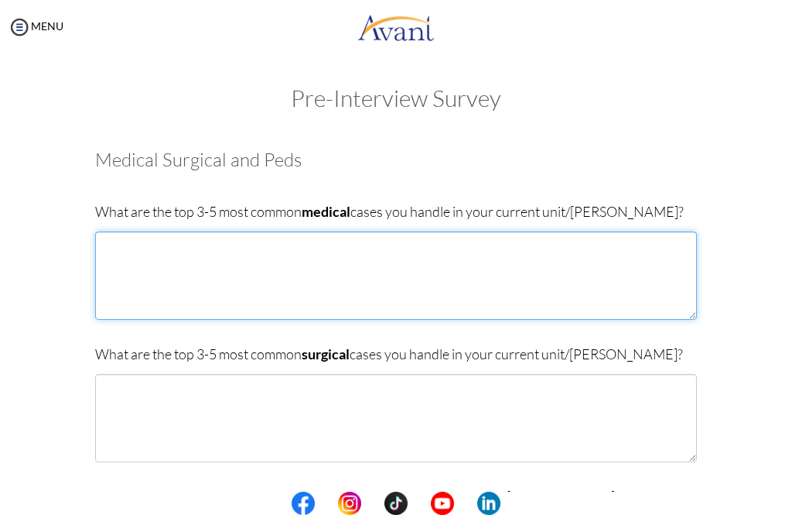
click at [211, 289] on textarea at bounding box center [396, 275] width 602 height 88
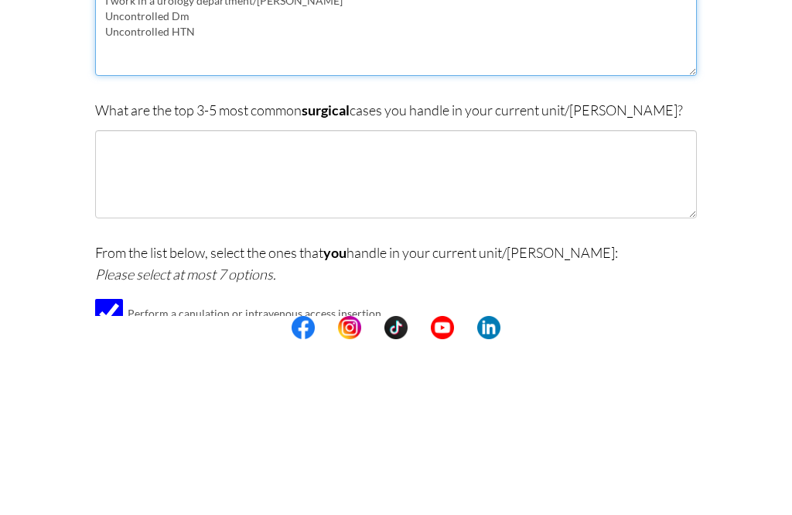
scroll to position [72, 0]
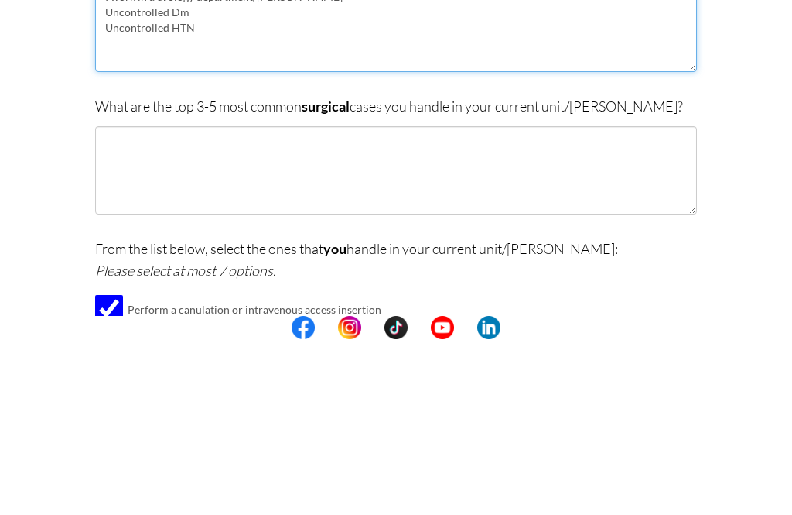
type textarea "I work in a urology department/[PERSON_NAME] Uncontrolled Dm Uncontrolled HTN"
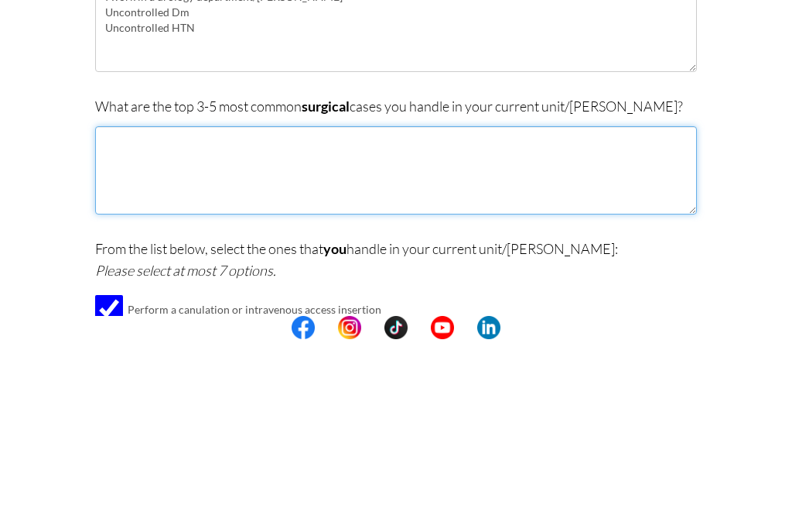
click at [297, 302] on textarea at bounding box center [396, 346] width 602 height 88
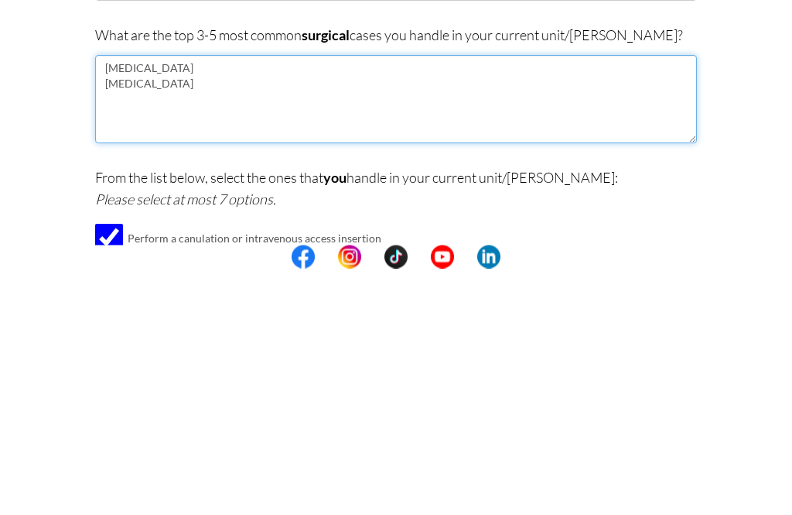
click at [269, 302] on textarea "[MEDICAL_DATA] [MEDICAL_DATA]" at bounding box center [396, 346] width 602 height 88
click at [255, 302] on textarea "[MEDICAL_DATA] [MEDICAL_DATA]" at bounding box center [396, 346] width 602 height 88
click at [224, 302] on textarea "Urinary Divisions [MEDICAL_DATA]" at bounding box center [396, 346] width 602 height 88
click at [216, 302] on textarea "Urinary Divisions [MEDICAL_DATA]" at bounding box center [396, 346] width 602 height 88
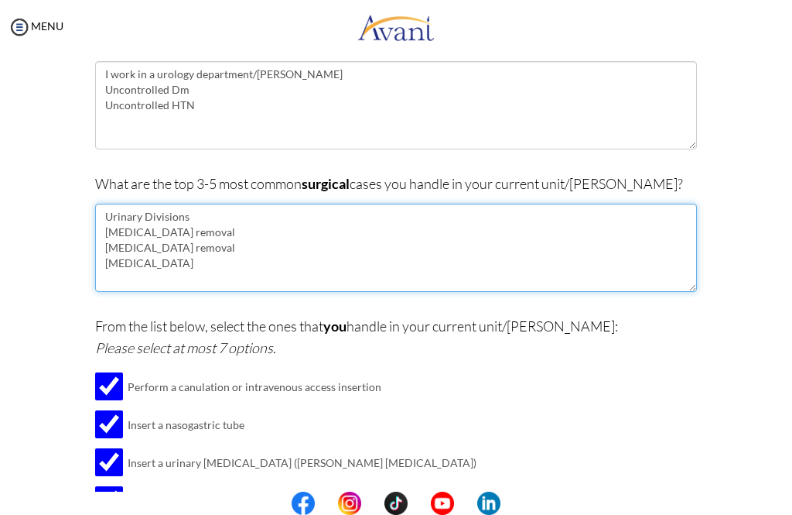
scroll to position [153, 0]
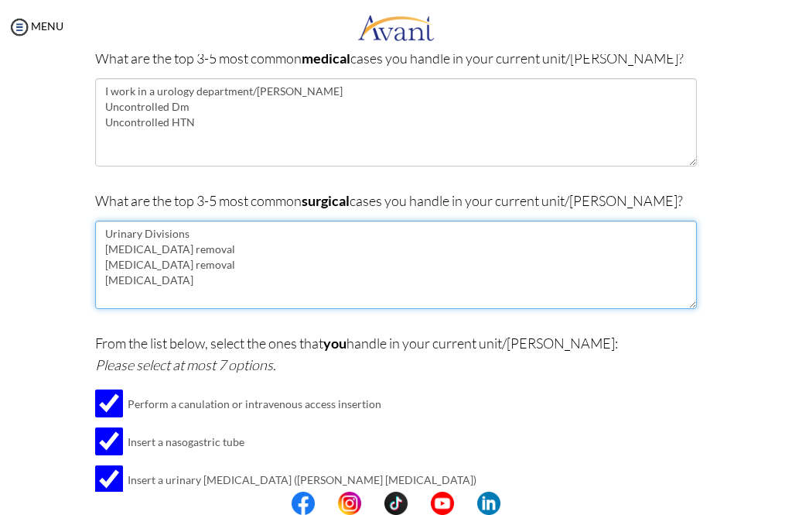
type textarea "Urinary Divisions [MEDICAL_DATA] removal [MEDICAL_DATA] removal [MEDICAL_DATA]"
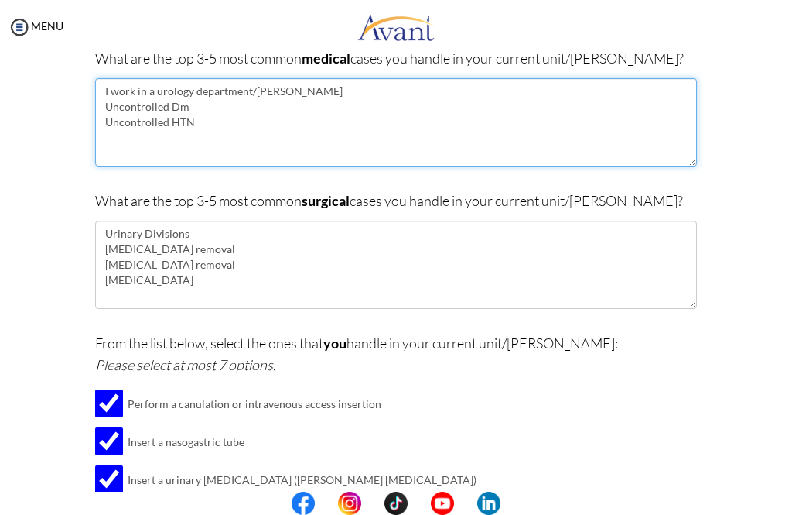
click at [234, 121] on textarea "I work in a urology department/[PERSON_NAME] Uncontrolled Dm Uncontrolled HTN" at bounding box center [396, 122] width 602 height 88
click at [224, 101] on textarea "I work in a urology department/[PERSON_NAME] Uncontrolled Dm Uncontrolled HTN […" at bounding box center [396, 122] width 602 height 88
click at [304, 100] on textarea "I work in a urology department/[PERSON_NAME] [MEDICAL_DATA] Uncontrolled HTN [M…" at bounding box center [396, 122] width 602 height 88
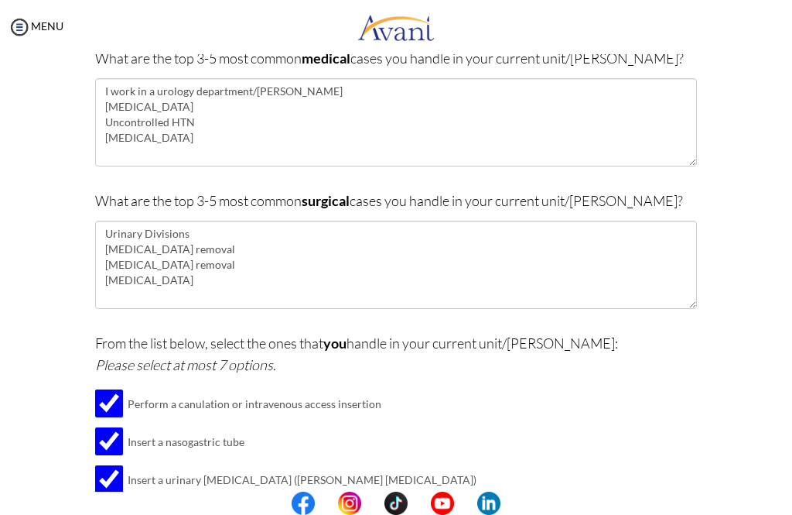
click at [360, 174] on div "What are the top 3-5 most common medical cases you handle in your current unit/…" at bounding box center [396, 114] width 602 height 135
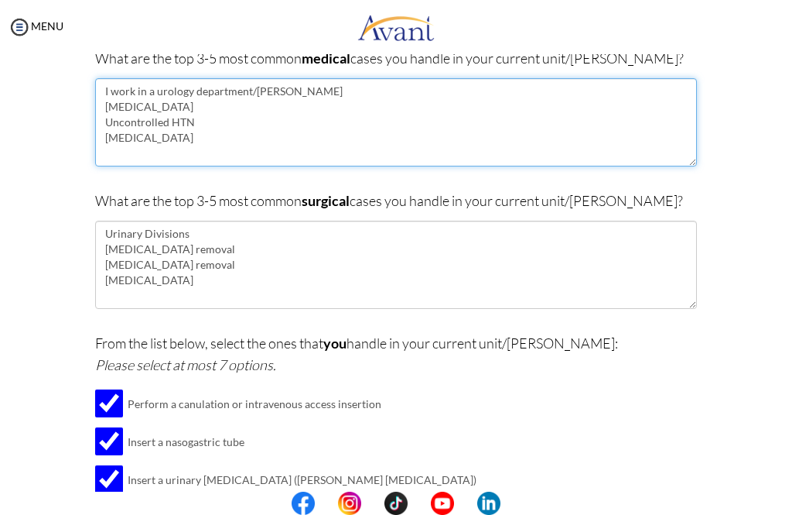
click at [199, 133] on textarea "I work in a urology department/[PERSON_NAME] [MEDICAL_DATA] Uncontrolled HTN [M…" at bounding box center [396, 122] width 602 height 88
click at [194, 114] on textarea "I work in a urology department/[PERSON_NAME] [MEDICAL_DATA] Uncontrolled HTN [M…" at bounding box center [396, 122] width 602 height 88
click at [234, 144] on textarea "I work in a urology department/[PERSON_NAME] [MEDICAL_DATA] [MEDICAL_DATA] [MED…" at bounding box center [396, 122] width 602 height 88
click at [134, 128] on textarea "I work in a urology department/[PERSON_NAME] [MEDICAL_DATA] [MEDICAL_DATA] [MED…" at bounding box center [396, 122] width 602 height 88
click at [115, 118] on textarea "I work in a urology department/[PERSON_NAME] [MEDICAL_DATA] [MEDICAL_DATA] [MED…" at bounding box center [396, 122] width 602 height 88
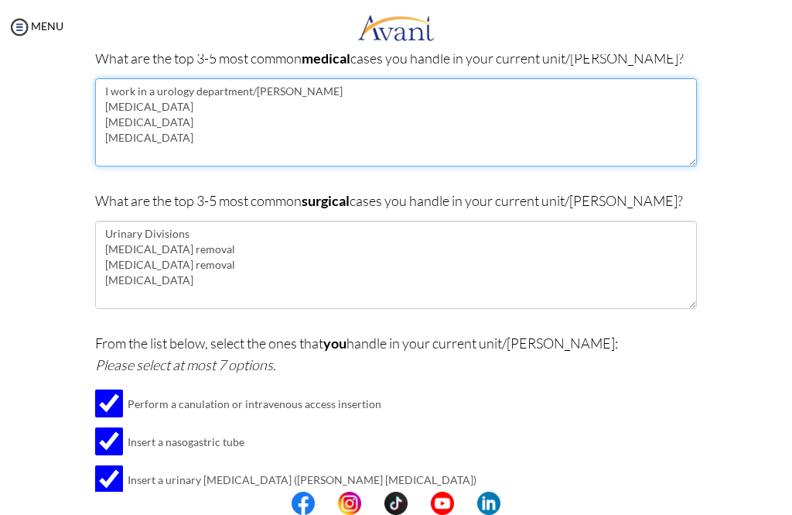
click at [143, 125] on textarea "I work in a urology department/[PERSON_NAME] [MEDICAL_DATA] [MEDICAL_DATA] [MED…" at bounding box center [396, 122] width 602 height 88
click at [337, 130] on textarea "I work in a urology department/[PERSON_NAME] [MEDICAL_DATA] [MEDICAL_DATA] [MED…" at bounding box center [396, 122] width 602 height 88
click at [260, 137] on textarea "I work in a urology department/[PERSON_NAME] [MEDICAL_DATA] [MEDICAL_DATA] [MED…" at bounding box center [396, 122] width 602 height 88
click at [173, 125] on textarea "I work in a urology department/[PERSON_NAME] [MEDICAL_DATA] [MEDICAL_DATA] [MED…" at bounding box center [396, 122] width 602 height 88
click at [388, 165] on textarea "I work in a urology department/[PERSON_NAME] [MEDICAL_DATA] [MEDICAL_DATA] [MED…" at bounding box center [396, 122] width 602 height 88
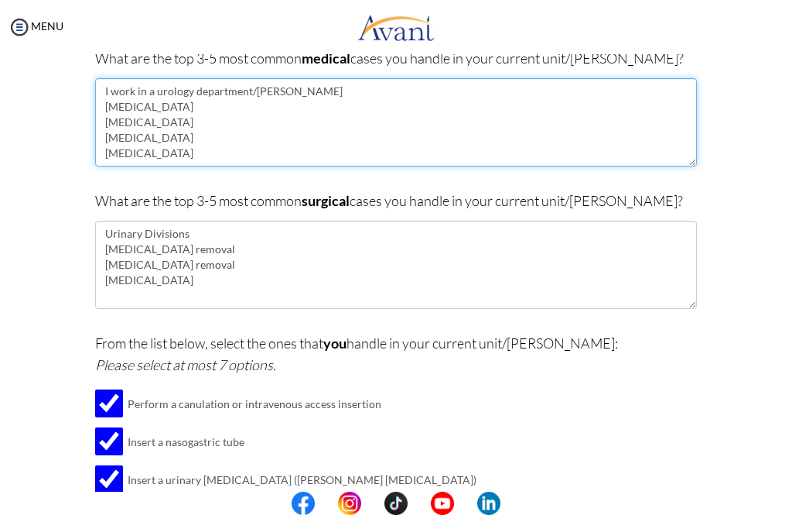
click at [397, 157] on textarea "I work in a urology department/[PERSON_NAME] [MEDICAL_DATA] [MEDICAL_DATA] [MED…" at bounding box center [396, 122] width 602 height 88
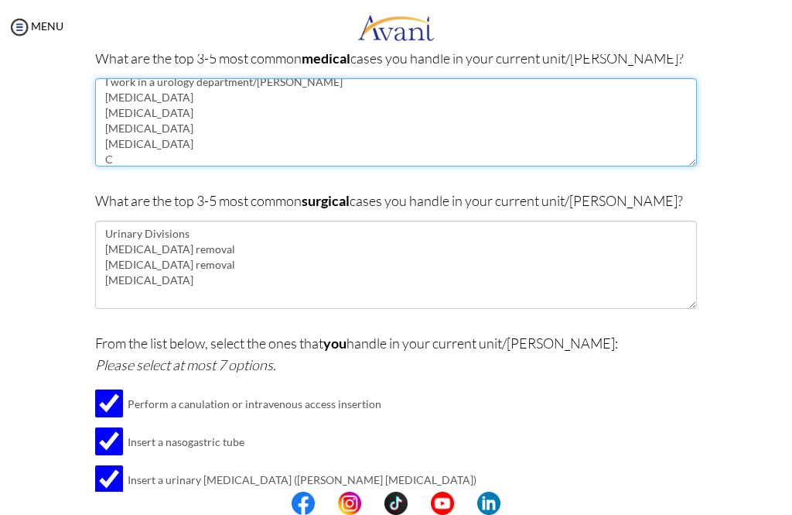
scroll to position [9, 0]
click at [145, 107] on textarea "I work in a urology department/[PERSON_NAME] [MEDICAL_DATA] [MEDICAL_DATA] [MED…" at bounding box center [396, 122] width 602 height 88
click at [303, 122] on textarea "I work in a urology department/[PERSON_NAME] [MEDICAL_DATA] [MEDICAL_DATA] [MED…" at bounding box center [396, 122] width 602 height 88
click at [234, 110] on textarea "I work in a urology department/[PERSON_NAME] [MEDICAL_DATA] [MEDICAL_DATA] [MED…" at bounding box center [396, 122] width 602 height 88
click at [253, 117] on textarea "I work in a urology department/[PERSON_NAME] [MEDICAL_DATA] [MEDICAL_DATA] [MED…" at bounding box center [396, 122] width 602 height 88
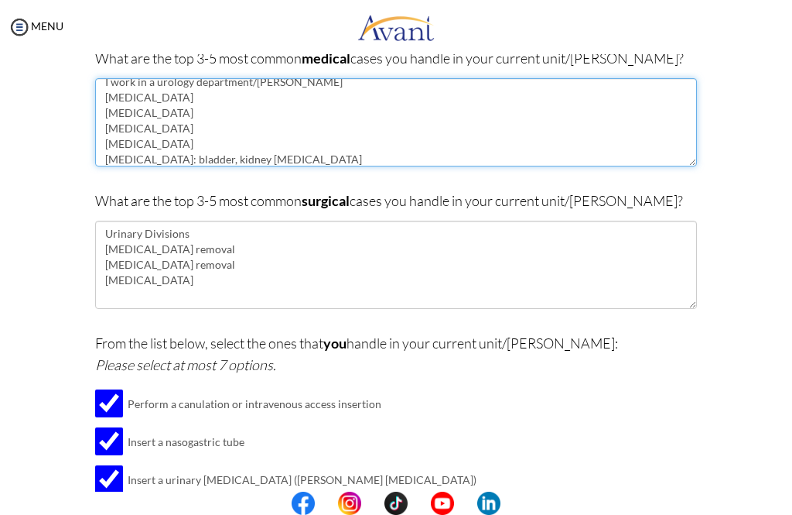
click at [330, 132] on textarea "I work in a urology department/[PERSON_NAME] [MEDICAL_DATA] [MEDICAL_DATA] [MED…" at bounding box center [396, 122] width 602 height 88
type textarea "I work in a urology department/[PERSON_NAME] [MEDICAL_DATA] [MEDICAL_DATA] [MED…"
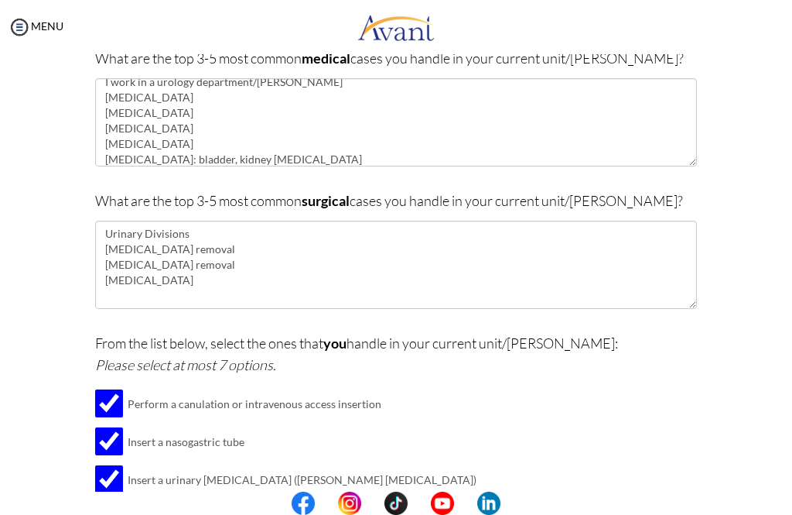
click at [68, 105] on div "Are you currently in school now? Yes No Have you taken the NCLEX-RN exam before…" at bounding box center [396, 358] width 750 height 755
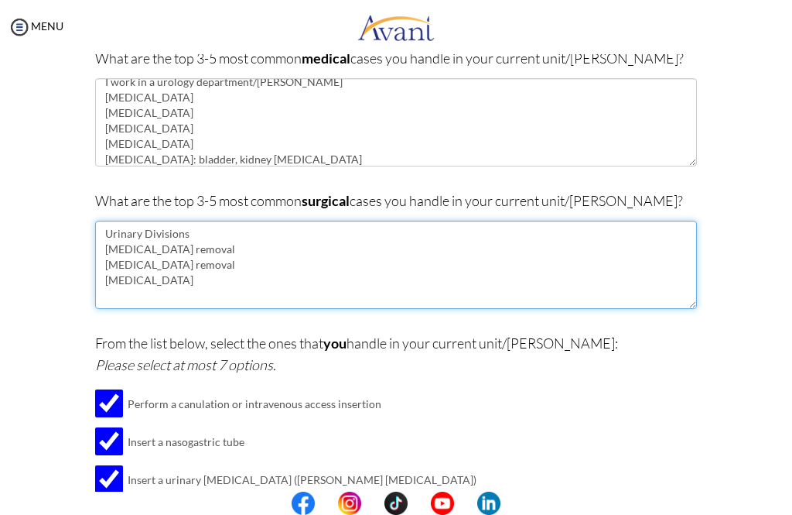
click at [208, 240] on textarea "Urinary Divisions [MEDICAL_DATA] removal [MEDICAL_DATA] removal [MEDICAL_DATA]" at bounding box center [396, 265] width 602 height 88
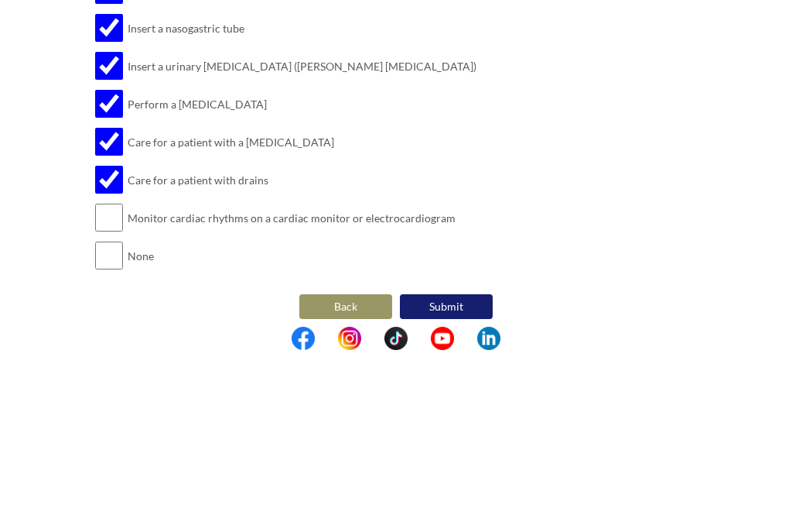
scroll to position [401, 0]
type textarea "Urinary Divisions [MEDICAL_DATA] removal Bladder removal Reconstruction of blad…"
click at [489, 157] on div "From the list below, select the ones that you handle in your current unit/[PERS…" at bounding box center [396, 269] width 602 height 371
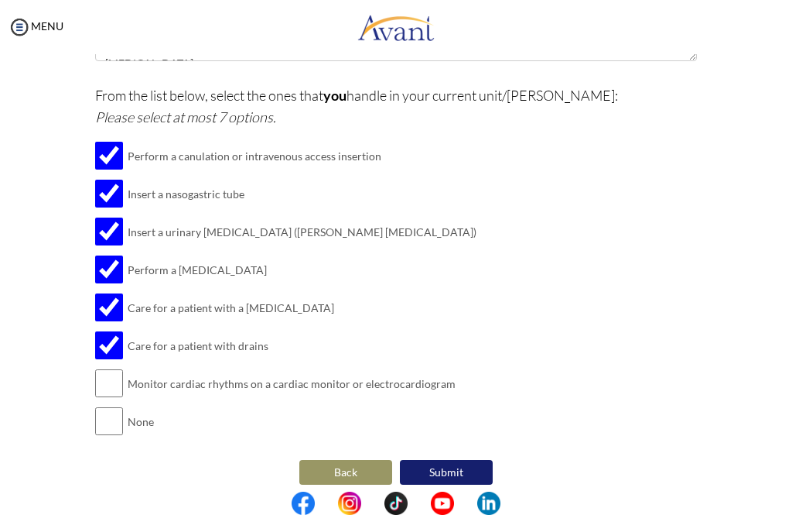
click at [444, 460] on button "Submit" at bounding box center [446, 472] width 93 height 25
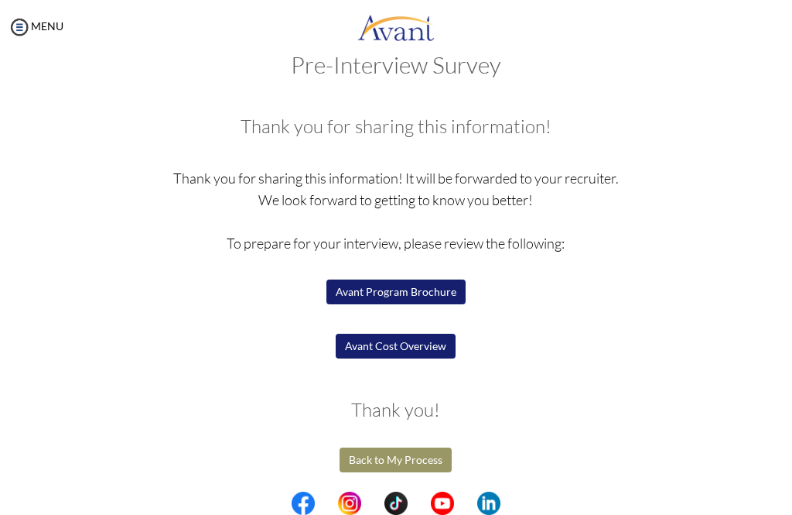
scroll to position [32, 0]
click at [350, 302] on button "Avant Program Brochure" at bounding box center [396, 292] width 139 height 25
